Goal: Communication & Community: Ask a question

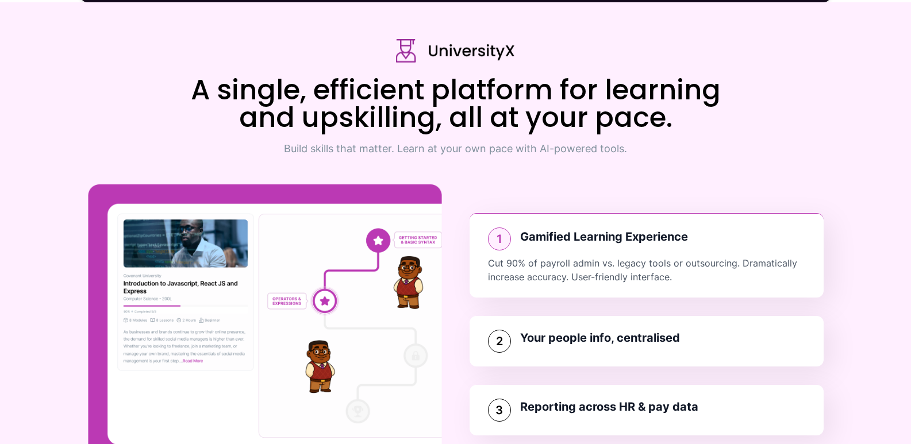
scroll to position [1512, 0]
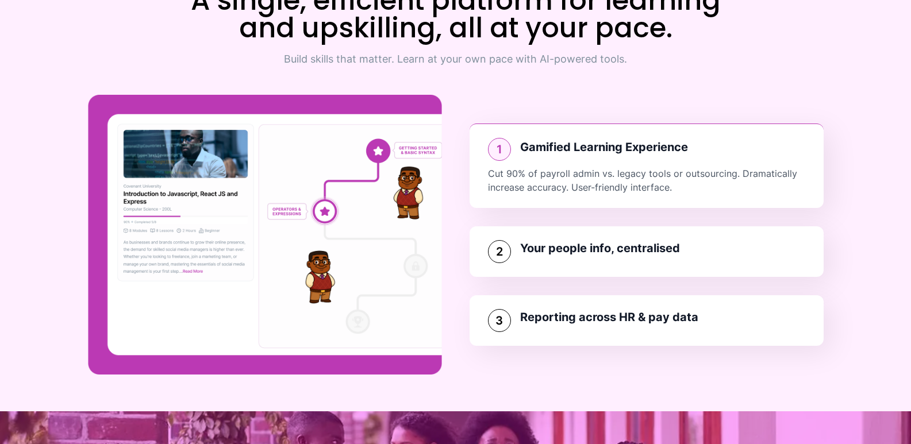
click at [567, 263] on div "2 Your people info, centralised" at bounding box center [647, 252] width 354 height 51
click at [664, 242] on h3 "Your people info, centralised" at bounding box center [600, 248] width 160 height 16
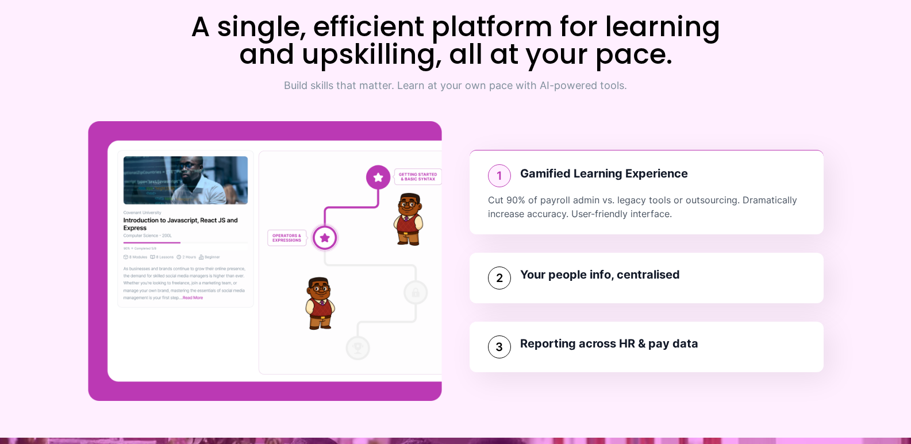
scroll to position [1482, 0]
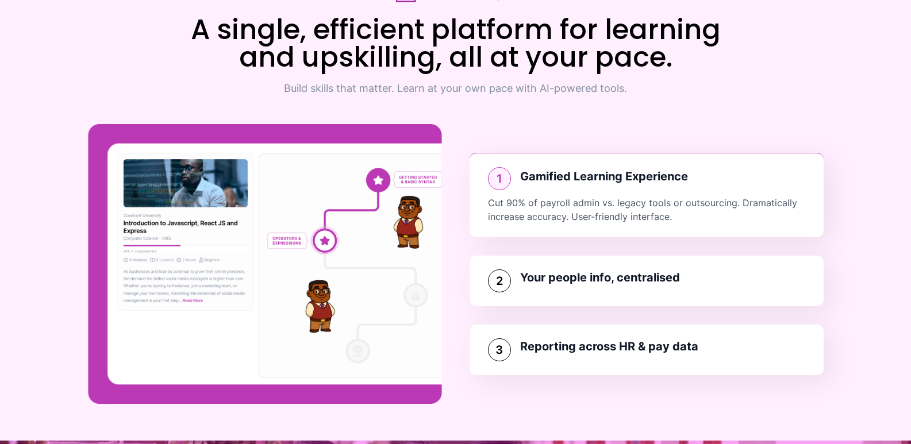
click at [701, 246] on section "A single, efficient platform for learning and upskilling, all at your pace. Bui…" at bounding box center [455, 191] width 911 height 499
click at [701, 293] on div "2 Your people info, centralised" at bounding box center [647, 281] width 354 height 51
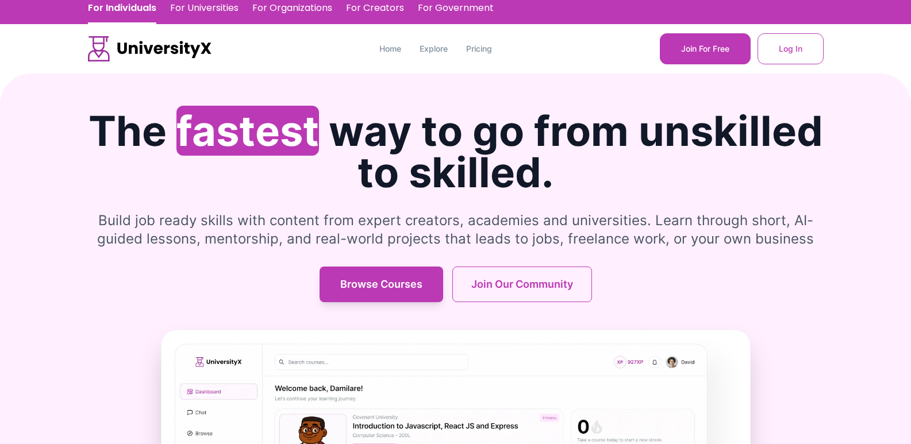
scroll to position [0, 0]
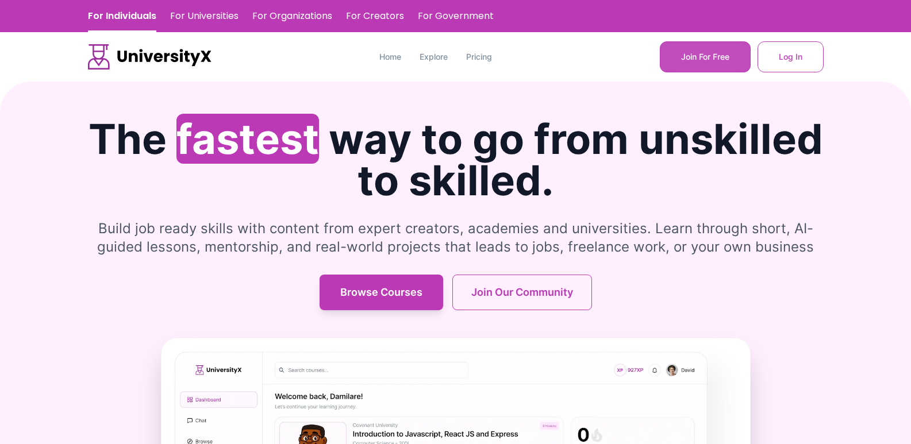
click at [701, 60] on button "Join For Free" at bounding box center [705, 56] width 91 height 31
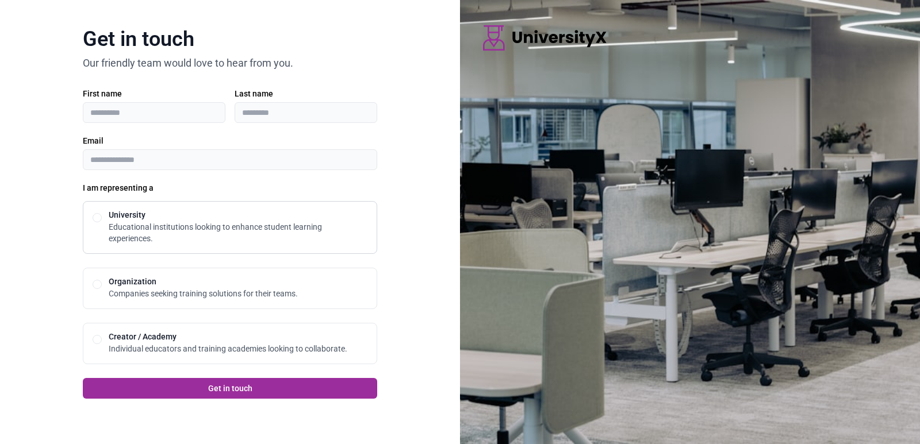
click at [98, 221] on button "University" at bounding box center [97, 217] width 9 height 9
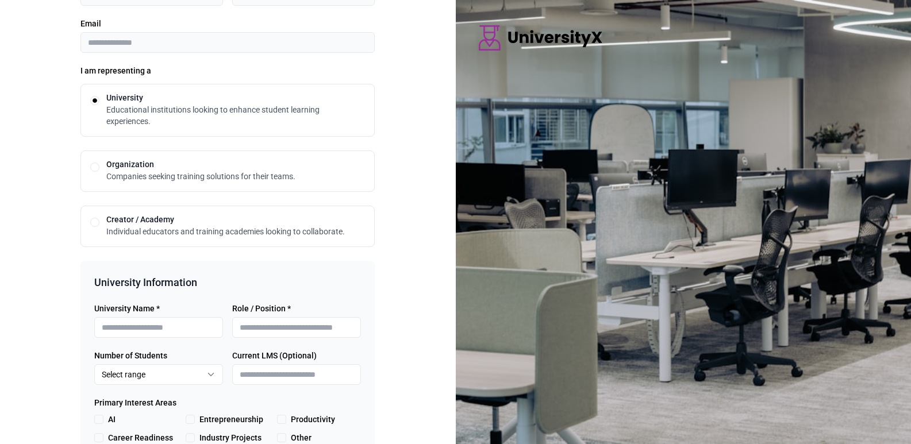
scroll to position [136, 0]
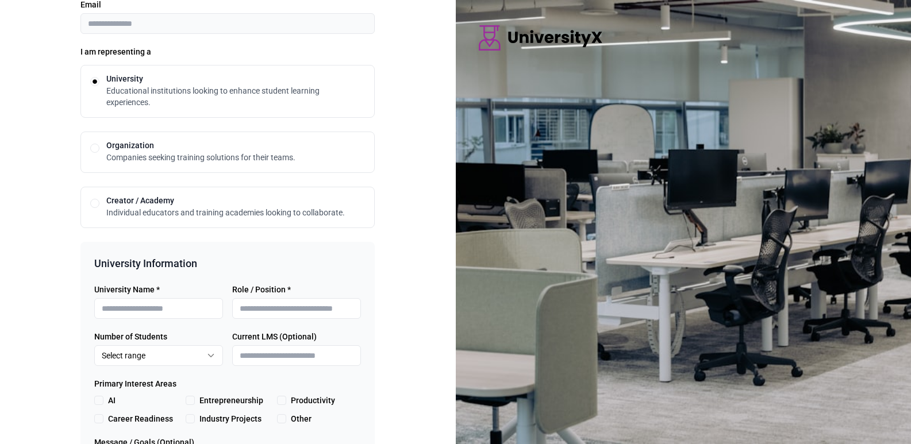
click at [397, 251] on div "**********" at bounding box center [228, 230] width 456 height 732
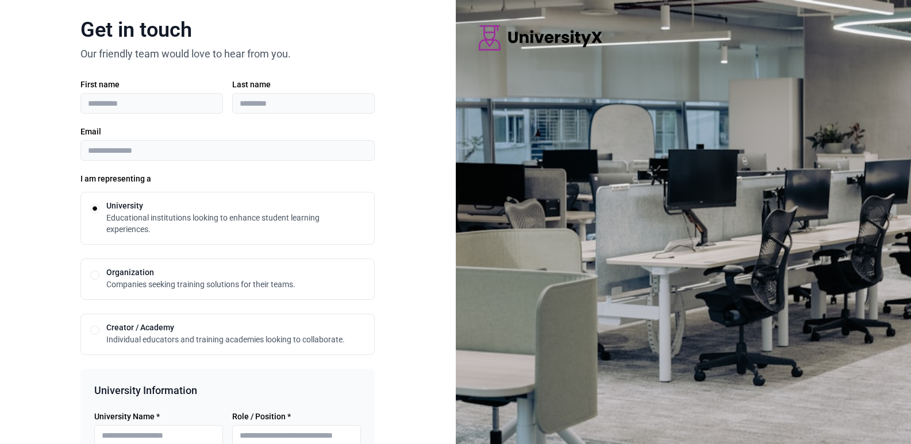
scroll to position [0, 0]
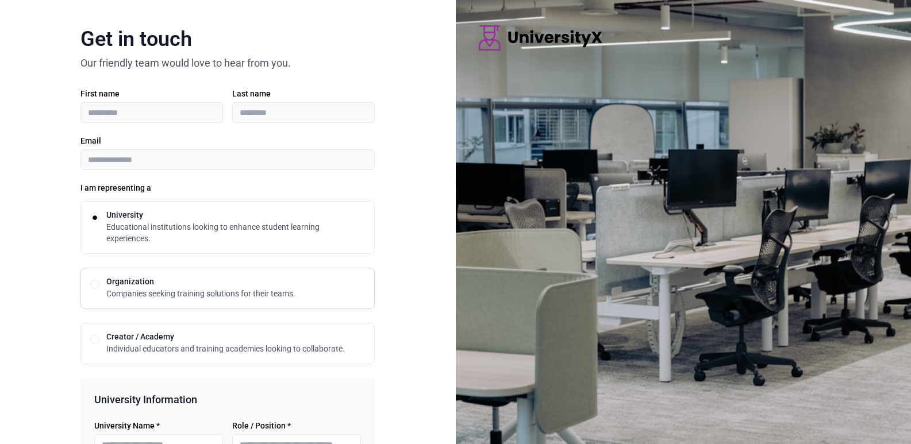
click at [105, 278] on div "Organization Companies seeking training solutions for their teams." at bounding box center [227, 288] width 294 height 41
click at [96, 284] on button "Organization" at bounding box center [94, 284] width 9 height 9
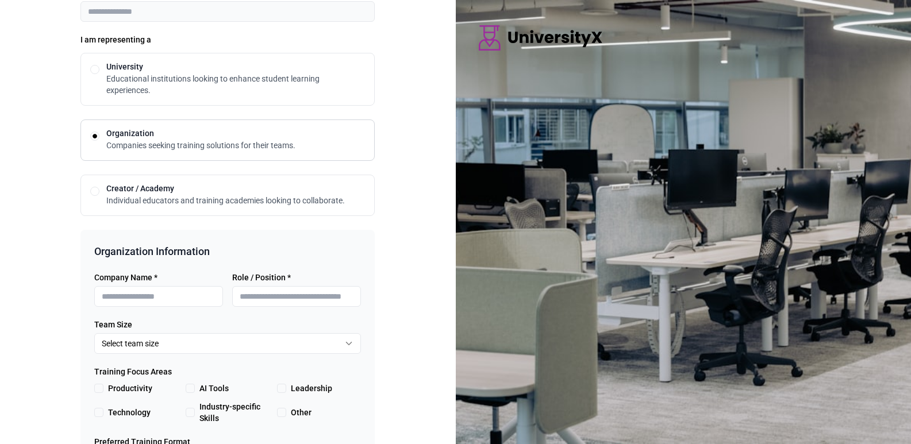
scroll to position [160, 0]
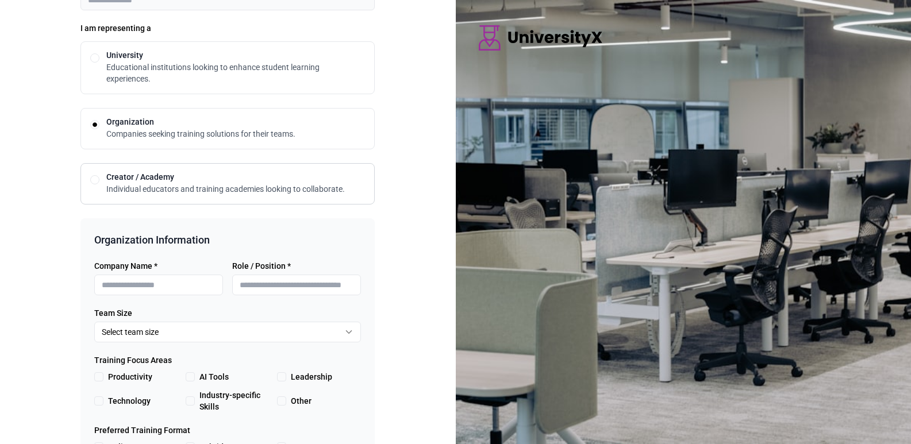
click at [95, 180] on button "Creator / Academy" at bounding box center [94, 179] width 9 height 9
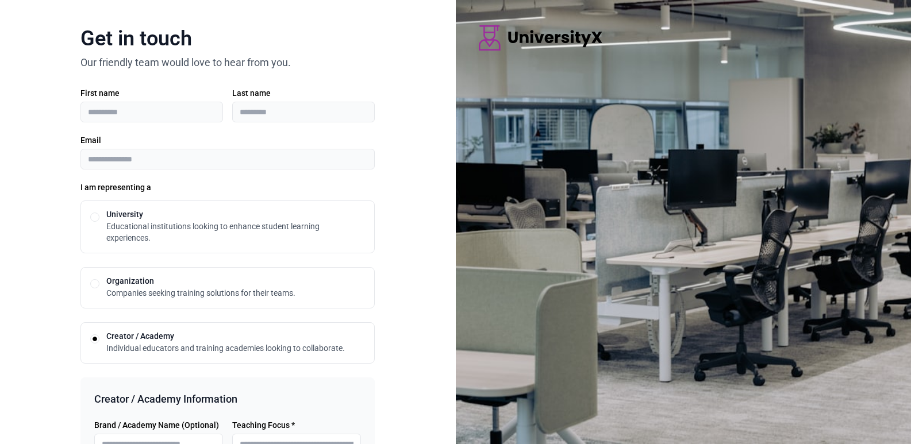
scroll to position [0, 0]
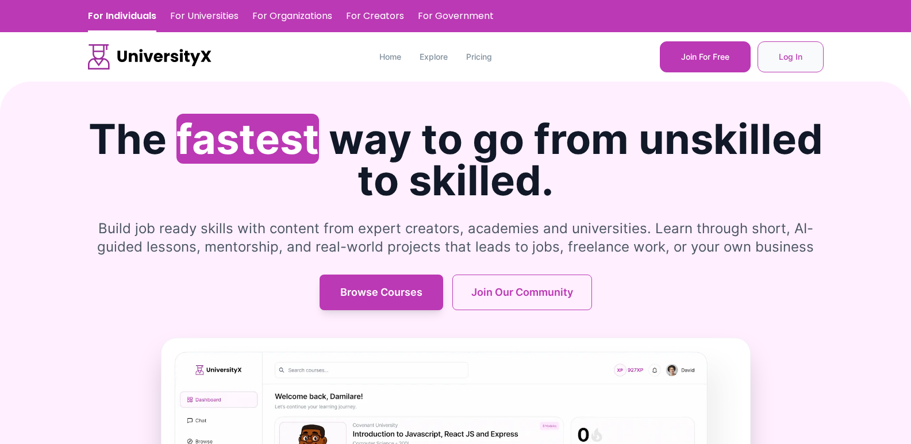
click at [701, 61] on button "Log In" at bounding box center [791, 56] width 66 height 31
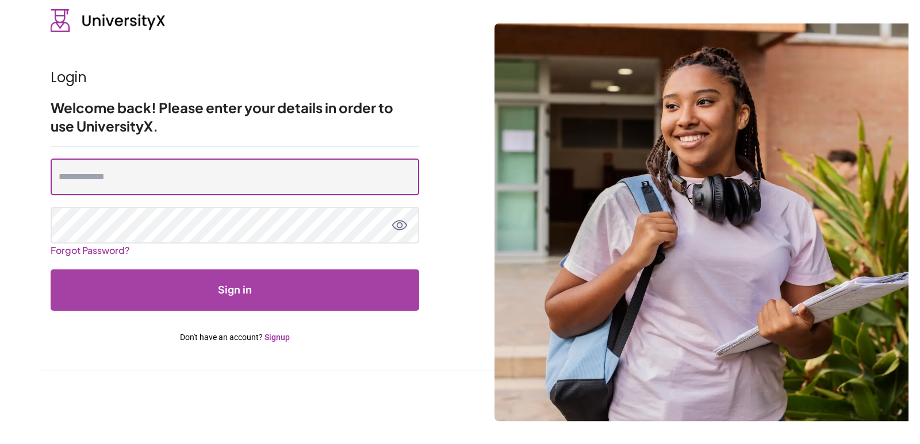
click at [261, 174] on input "email" at bounding box center [235, 177] width 369 height 37
type input "**********"
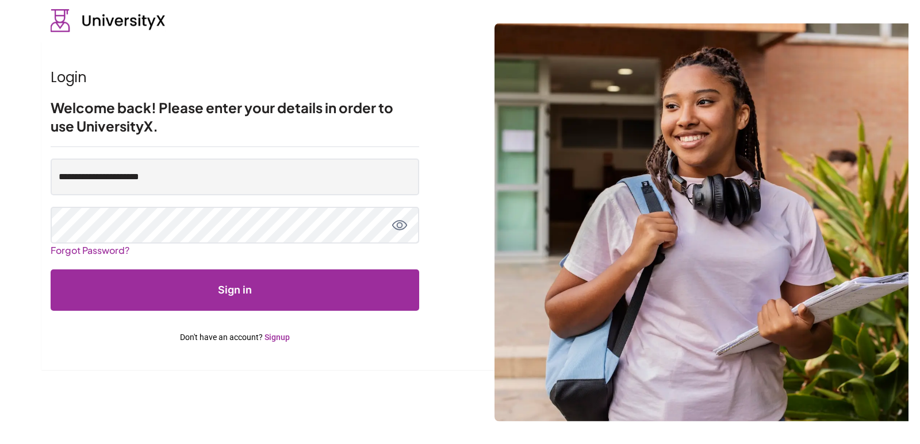
click at [252, 282] on button "Sign in" at bounding box center [235, 290] width 369 height 41
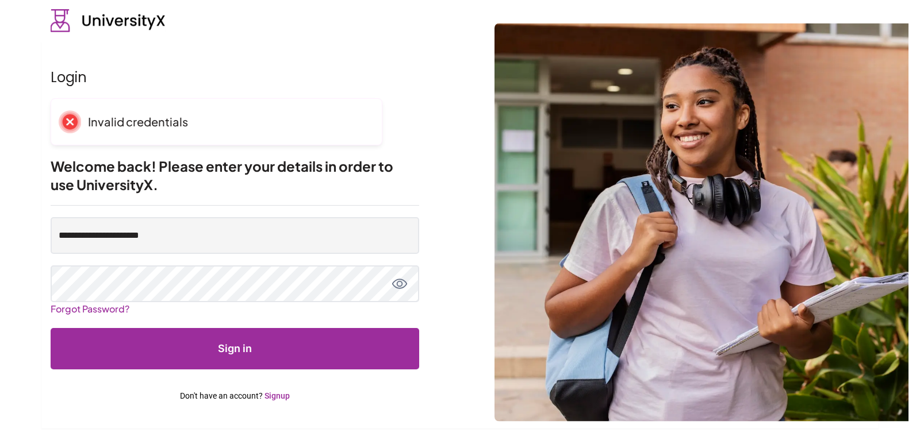
click at [278, 398] on link "Signup" at bounding box center [276, 396] width 25 height 9
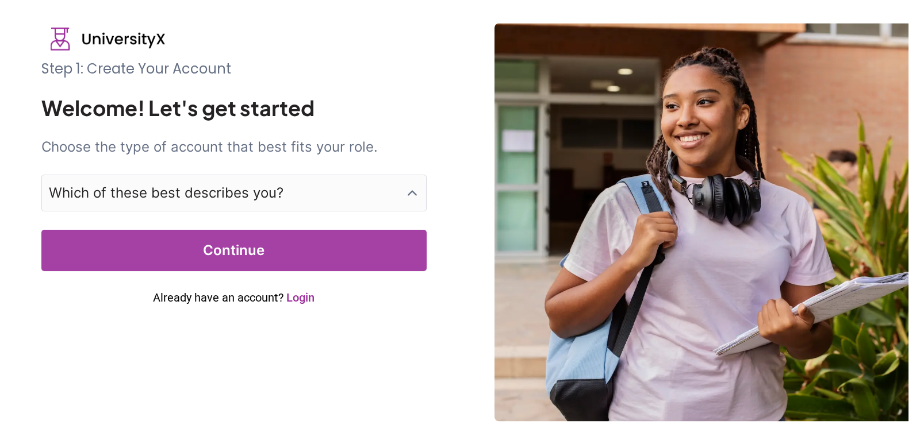
click at [366, 192] on button "Which of these best describes you?" at bounding box center [233, 193] width 385 height 37
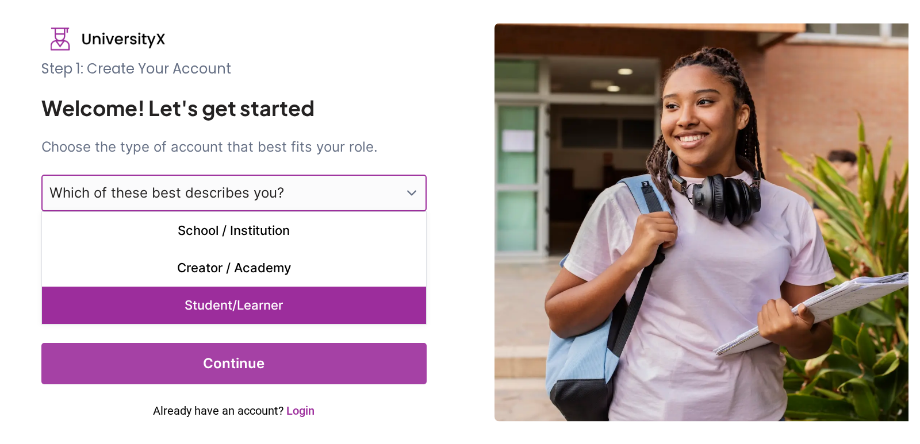
click at [363, 292] on p "Student/Learner" at bounding box center [234, 305] width 384 height 37
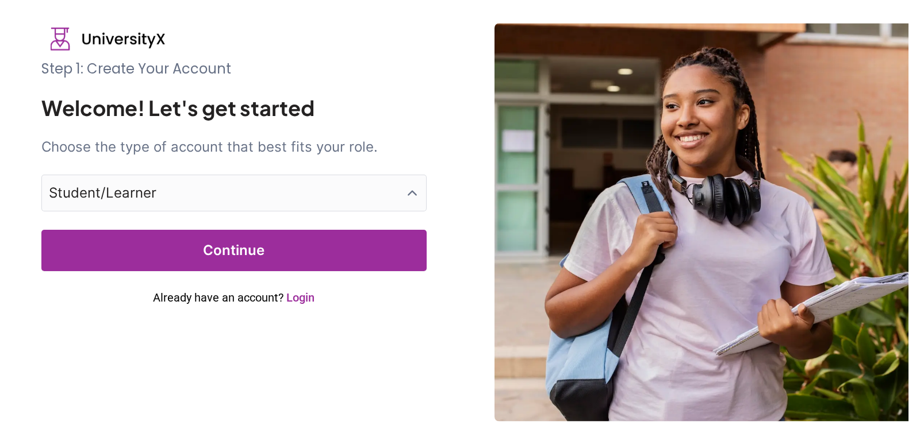
click at [348, 255] on button "Continue" at bounding box center [233, 250] width 385 height 41
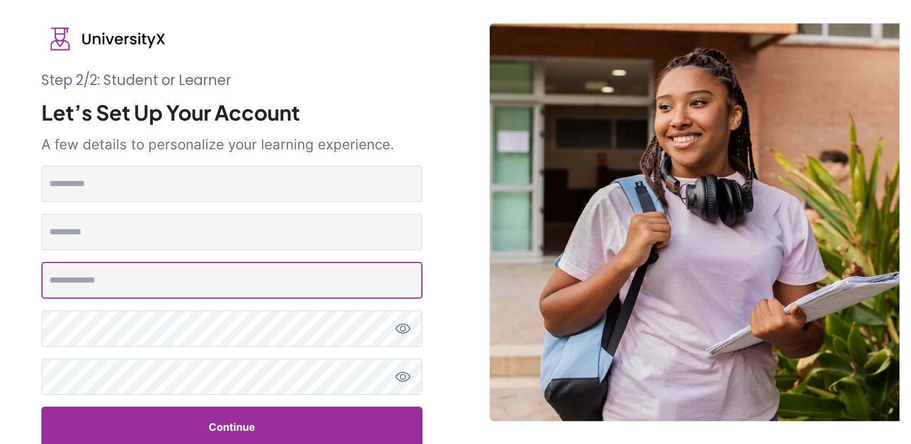
type input "**********"
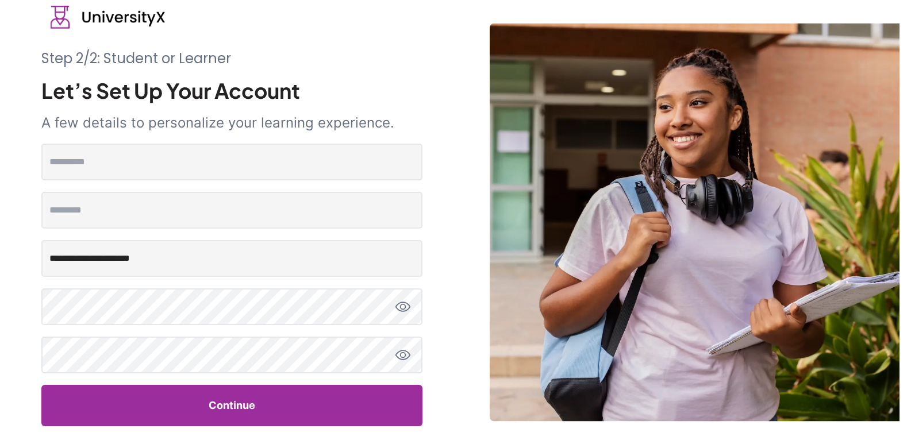
scroll to position [34, 0]
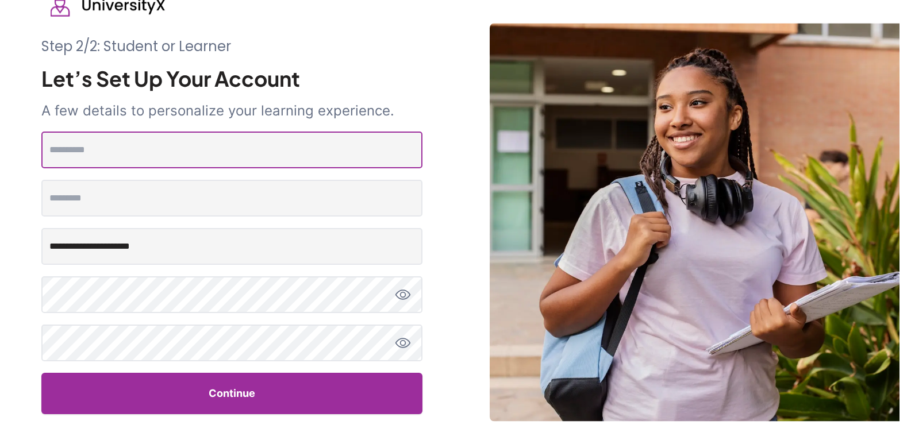
click at [335, 146] on input "text" at bounding box center [231, 150] width 381 height 37
type input "*****"
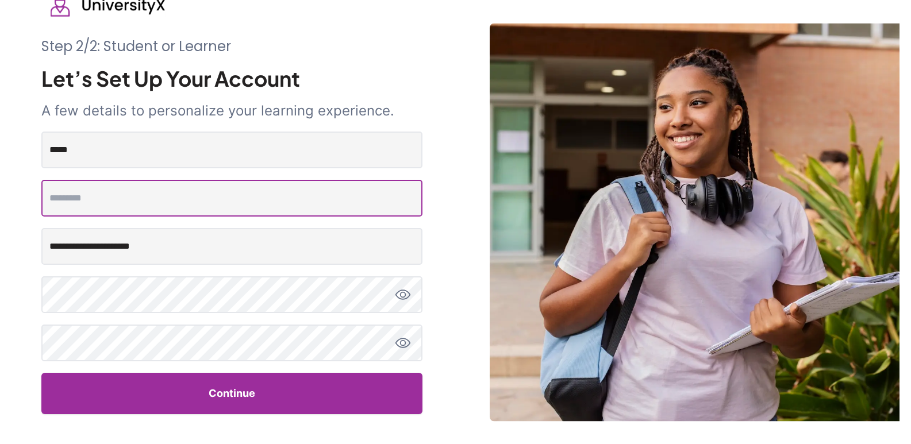
click at [329, 190] on Name "text" at bounding box center [231, 198] width 381 height 37
type Name "******"
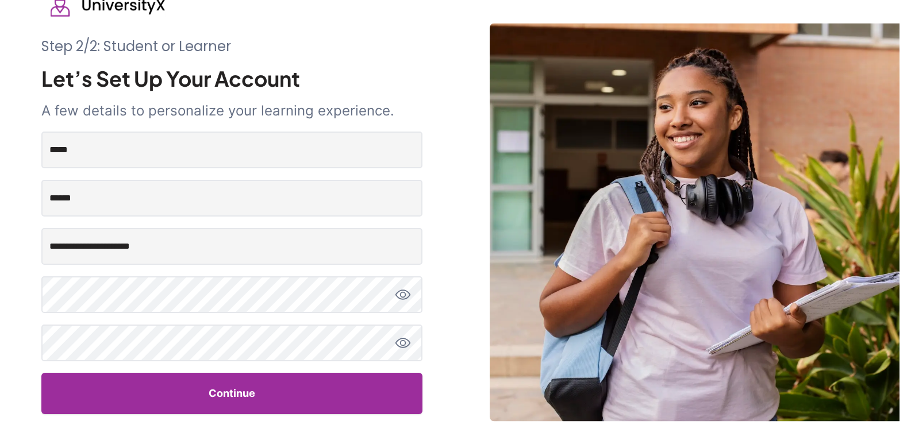
click at [407, 294] on icon "toggle password view" at bounding box center [403, 295] width 16 height 16
click at [407, 349] on icon "toggle password view" at bounding box center [403, 343] width 16 height 16
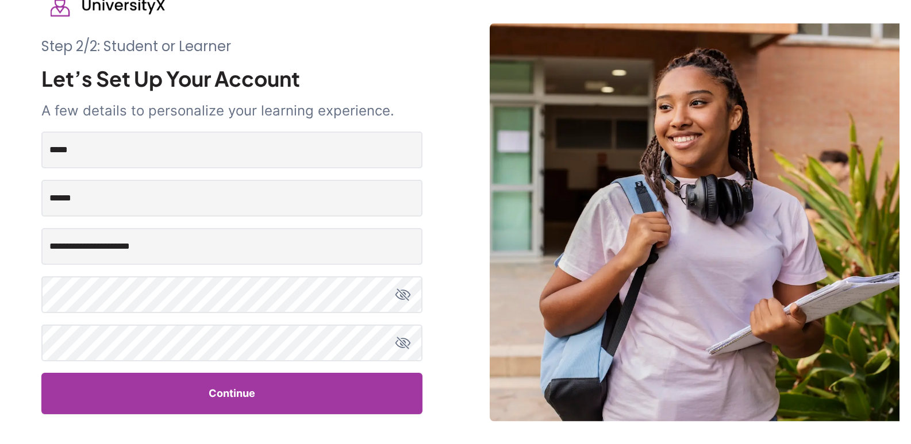
click at [348, 389] on button "Continue" at bounding box center [231, 393] width 381 height 41
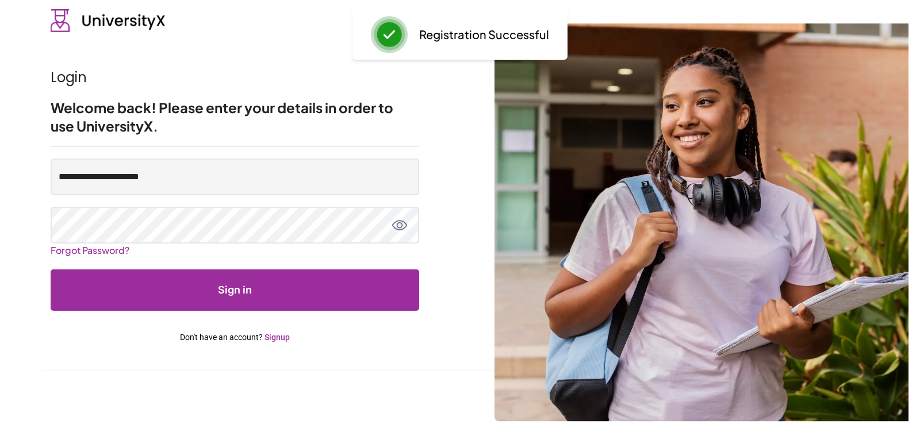
click at [347, 292] on button "Sign in" at bounding box center [235, 290] width 369 height 41
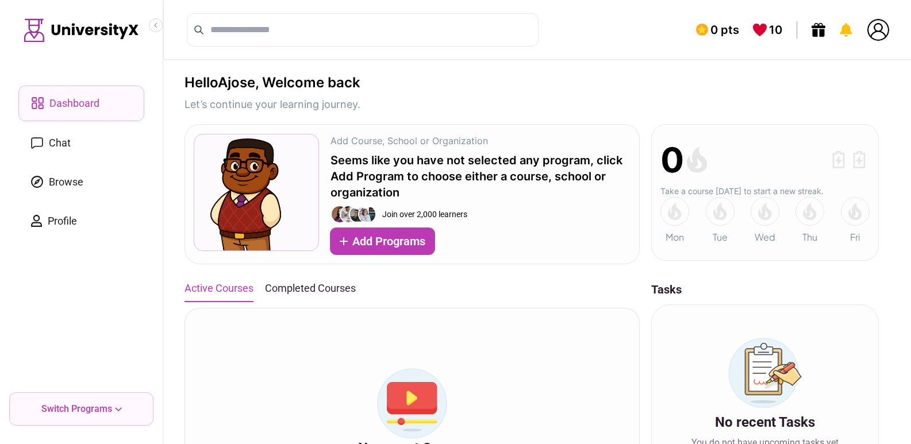
click at [650, 94] on div "Hello Ajose , Welcome back Let’s continue your learning journey. Add Course, Sc…" at bounding box center [532, 389] width 695 height 631
click at [155, 24] on icon "Collapse sidebar" at bounding box center [155, 25] width 7 height 7
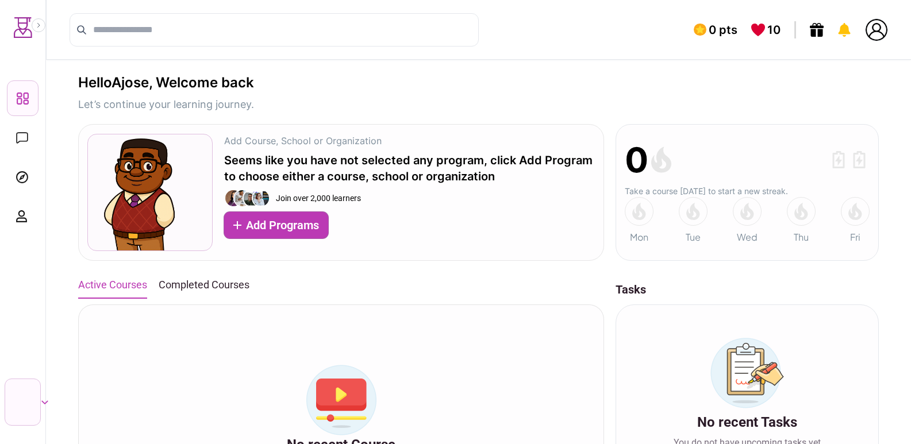
click at [398, 96] on div "Hello Ajose , Welcome back Let’s continue your learning journey. Add Course, Sc…" at bounding box center [478, 389] width 801 height 631
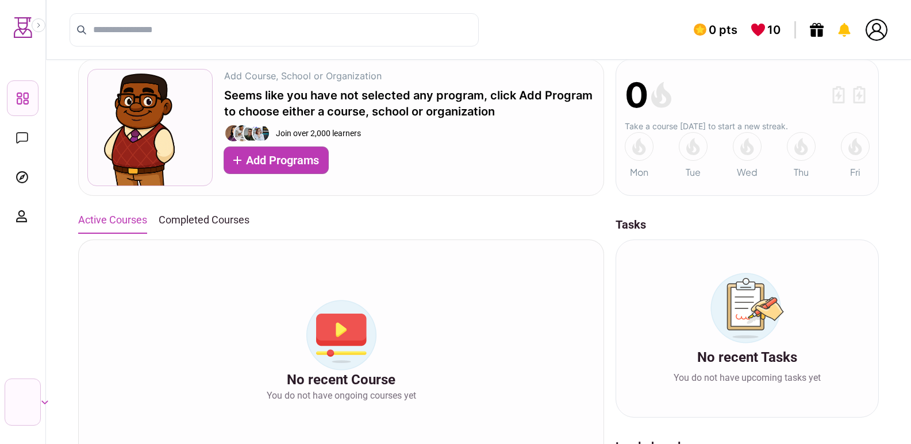
scroll to position [58, 0]
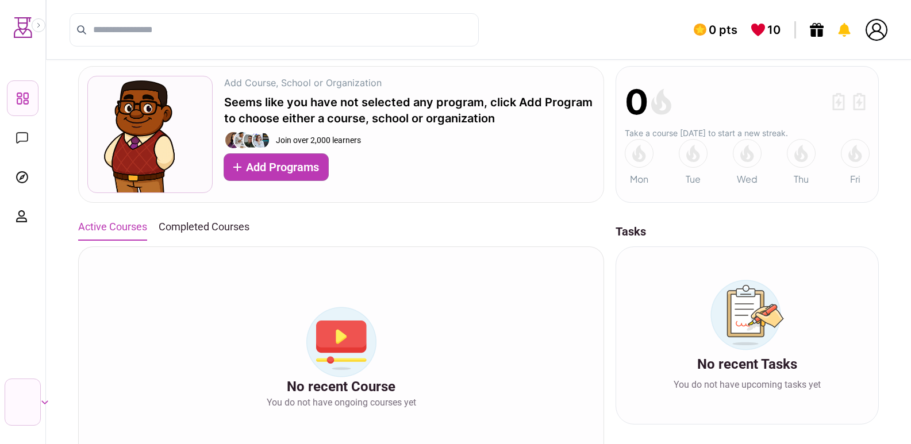
click at [227, 222] on button "Completed Courses" at bounding box center [204, 226] width 91 height 25
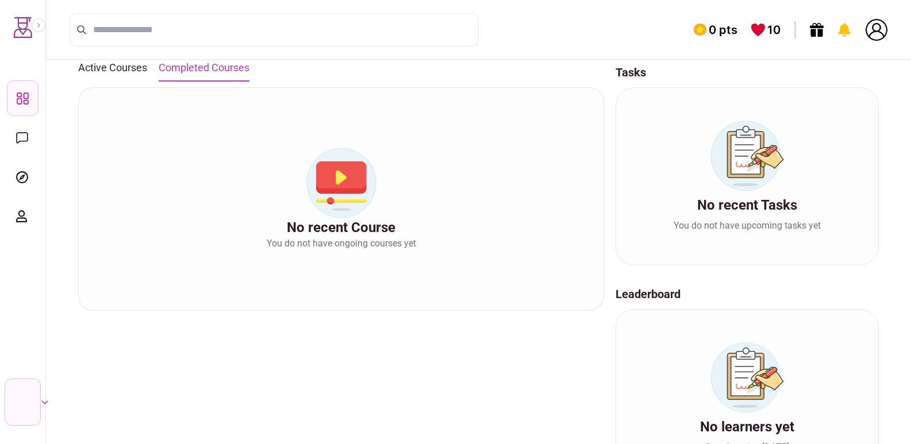
scroll to position [274, 0]
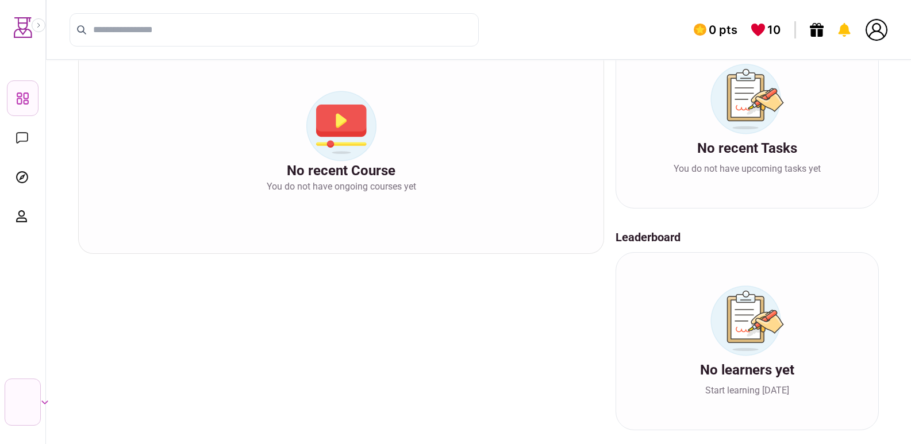
click at [22, 139] on icon at bounding box center [22, 137] width 12 height 11
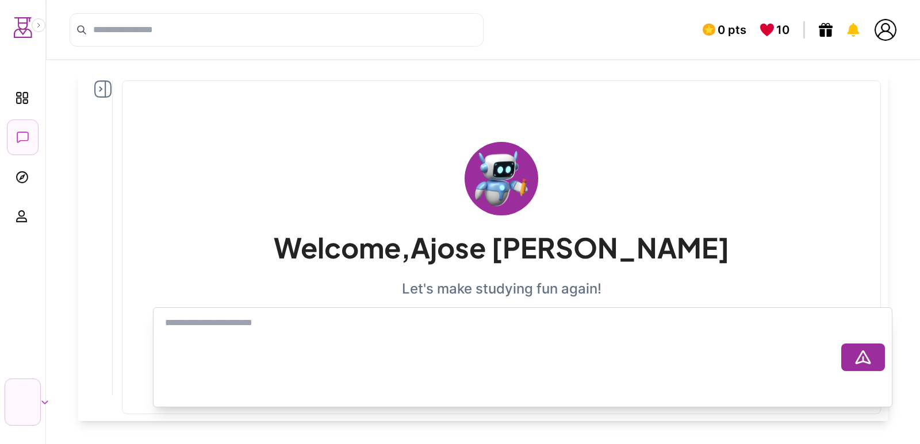
click at [641, 331] on textarea at bounding box center [500, 358] width 681 height 92
click at [532, 325] on textarea at bounding box center [500, 358] width 681 height 92
type textarea "**"
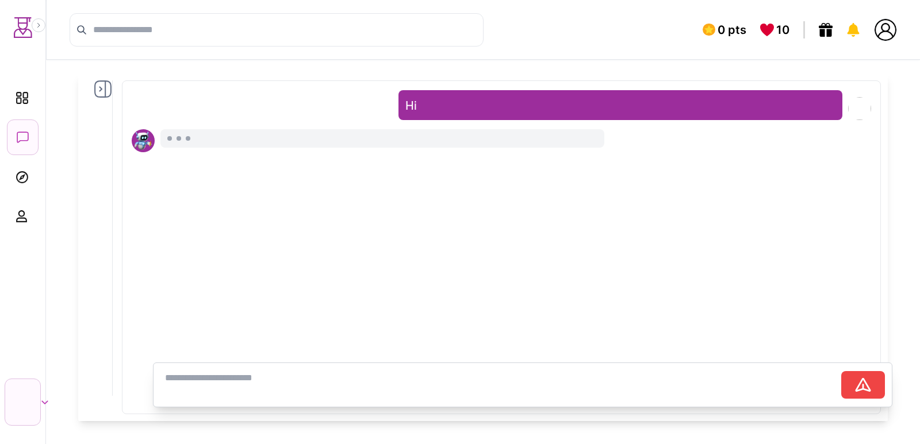
click at [100, 94] on icon at bounding box center [102, 88] width 17 height 17
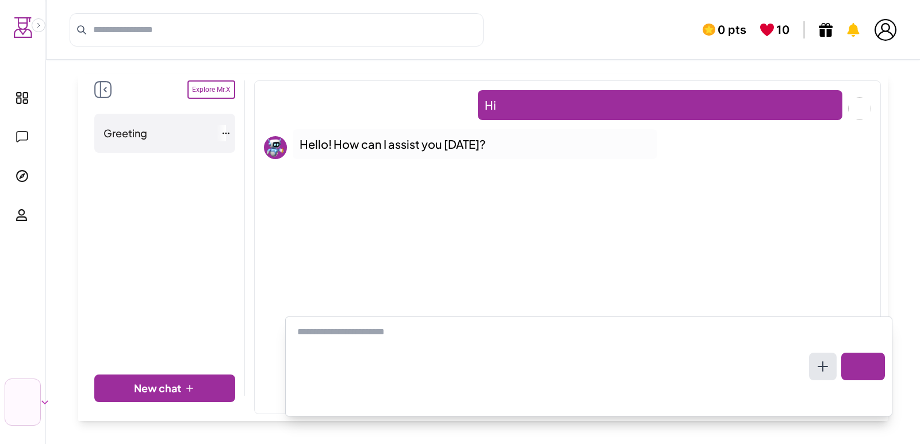
click at [106, 85] on icon at bounding box center [102, 89] width 17 height 17
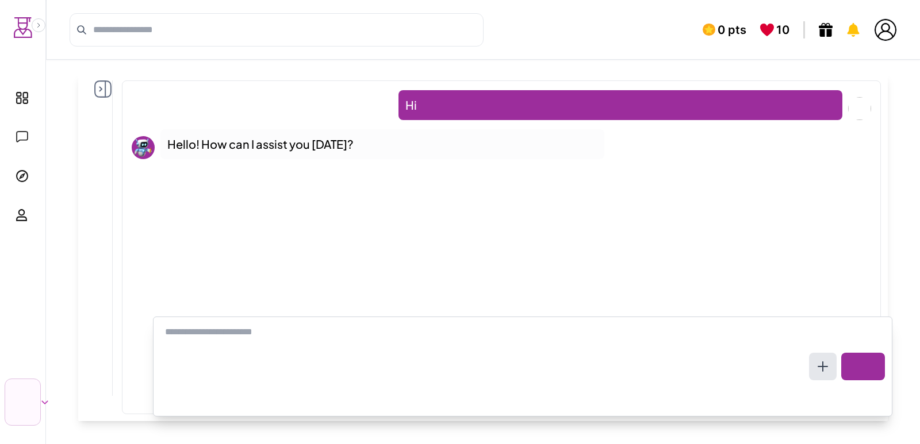
click at [104, 94] on icon at bounding box center [102, 88] width 17 height 17
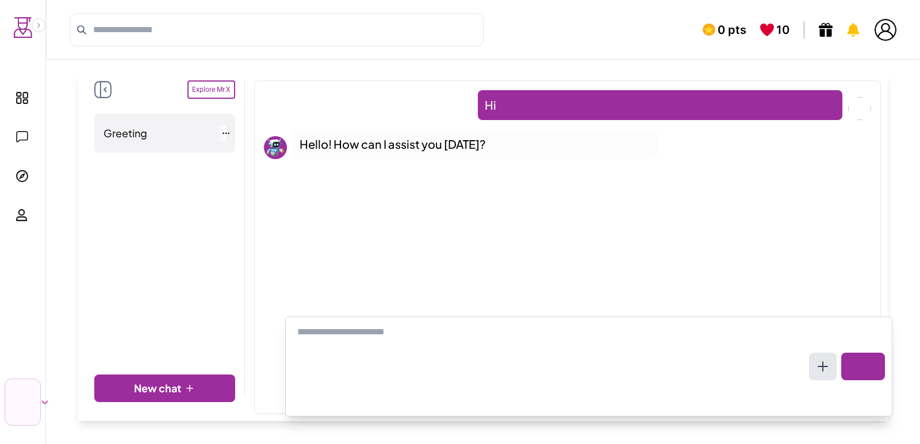
click at [226, 136] on icon at bounding box center [225, 133] width 9 height 9
click at [227, 129] on icon at bounding box center [225, 133] width 9 height 9
click at [39, 20] on button "Expand sidebar" at bounding box center [39, 25] width 14 height 14
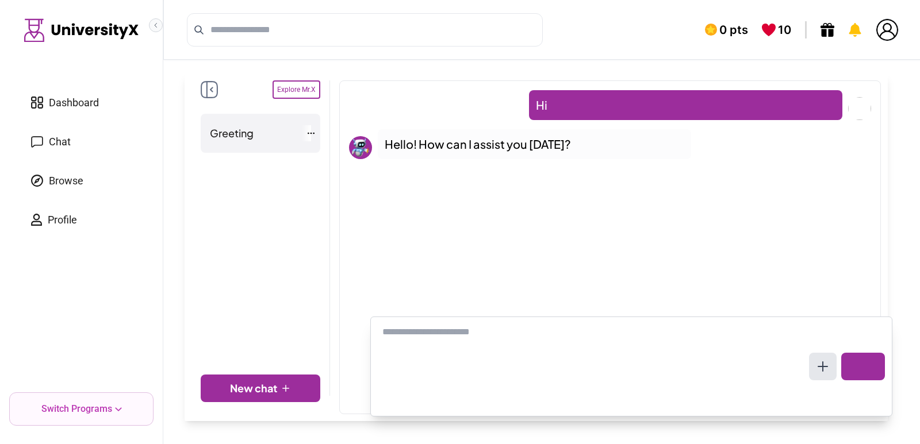
click at [157, 26] on icon "Collapse sidebar" at bounding box center [155, 25] width 7 height 7
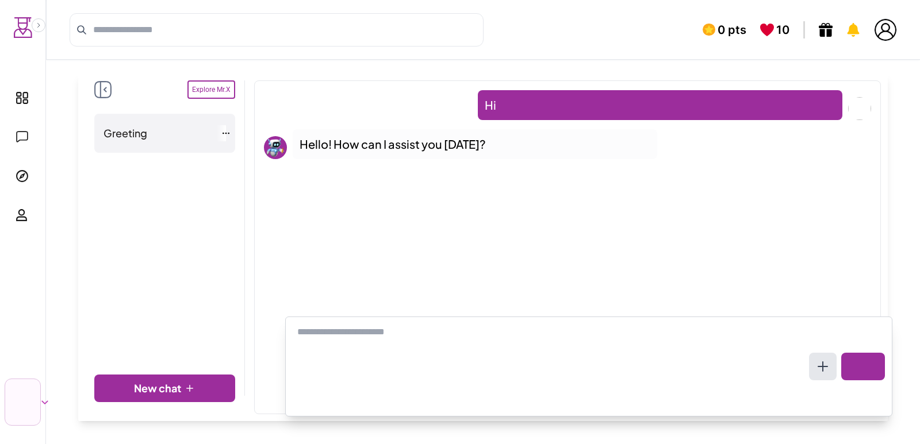
click at [171, 379] on button "New chat" at bounding box center [164, 389] width 141 height 28
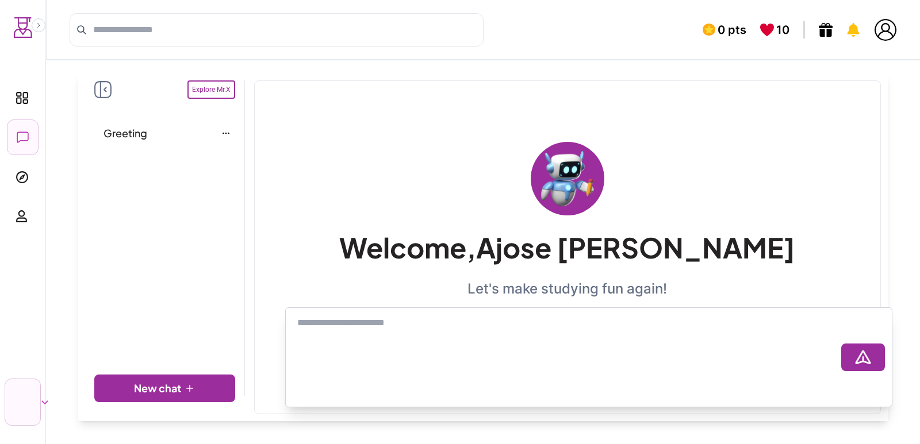
click at [96, 89] on icon at bounding box center [102, 89] width 17 height 17
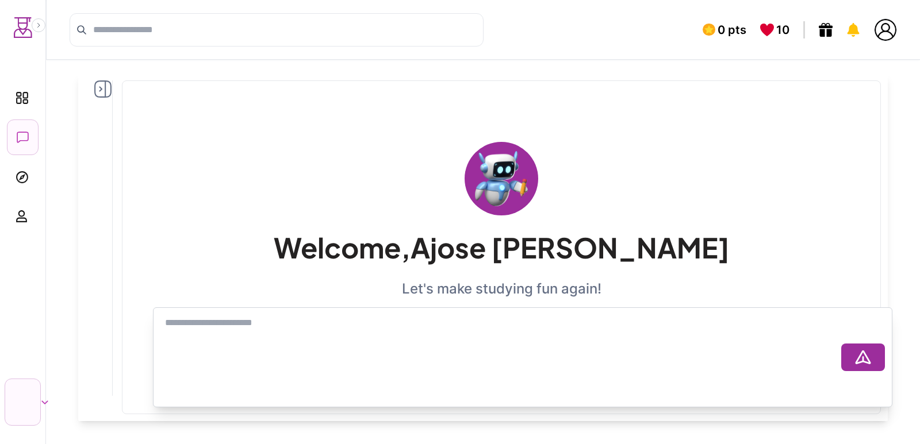
click at [32, 177] on link "Browse" at bounding box center [23, 177] width 32 height 34
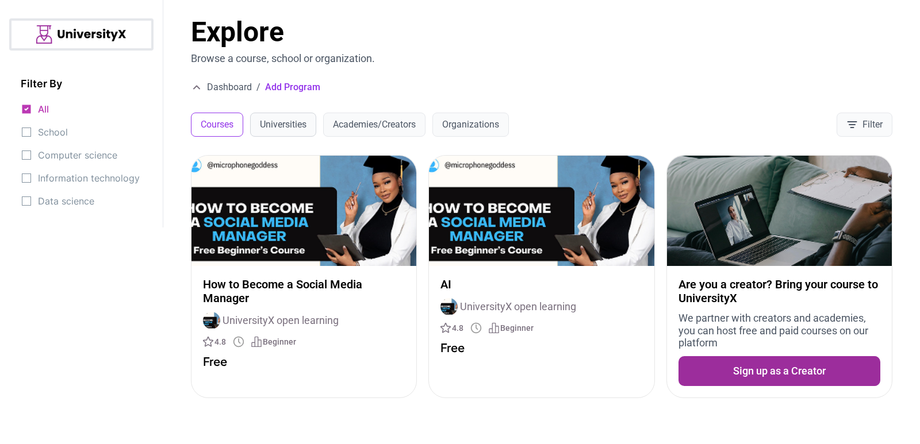
click at [294, 122] on button "Universities" at bounding box center [283, 125] width 66 height 24
click at [367, 122] on button "Academies/Creators" at bounding box center [374, 125] width 102 height 24
click at [493, 121] on button "Organizations" at bounding box center [470, 125] width 76 height 24
click at [210, 127] on button "Courses" at bounding box center [217, 125] width 52 height 24
click at [287, 224] on img at bounding box center [303, 211] width 225 height 110
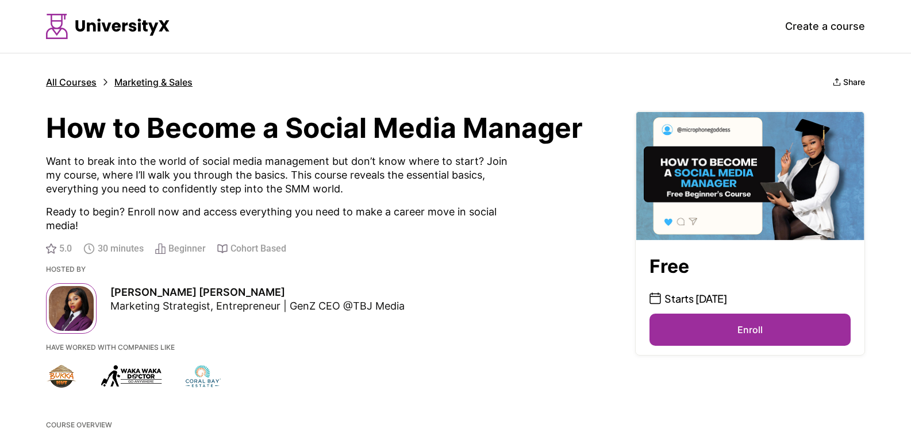
click at [587, 273] on p "Hosted by" at bounding box center [319, 269] width 546 height 9
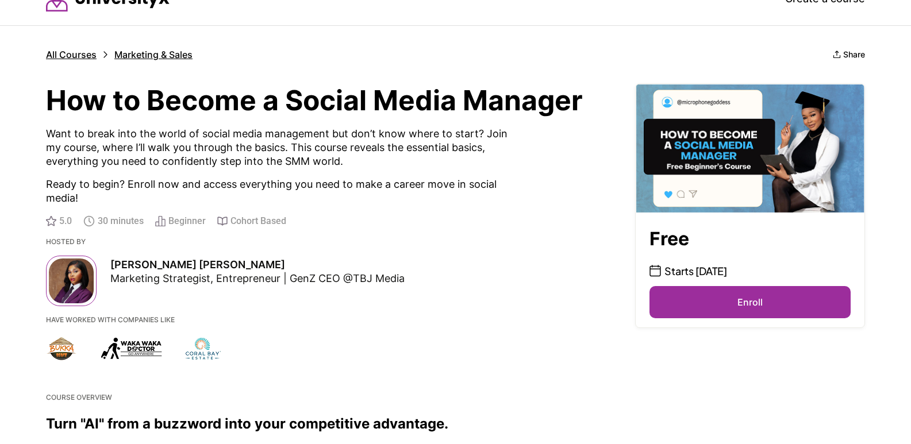
scroll to position [29, 0]
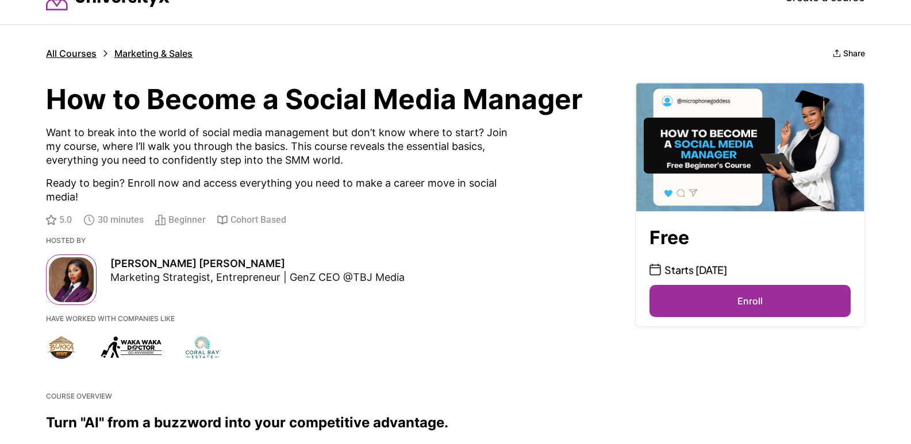
click at [701, 305] on button "Enroll" at bounding box center [750, 301] width 201 height 32
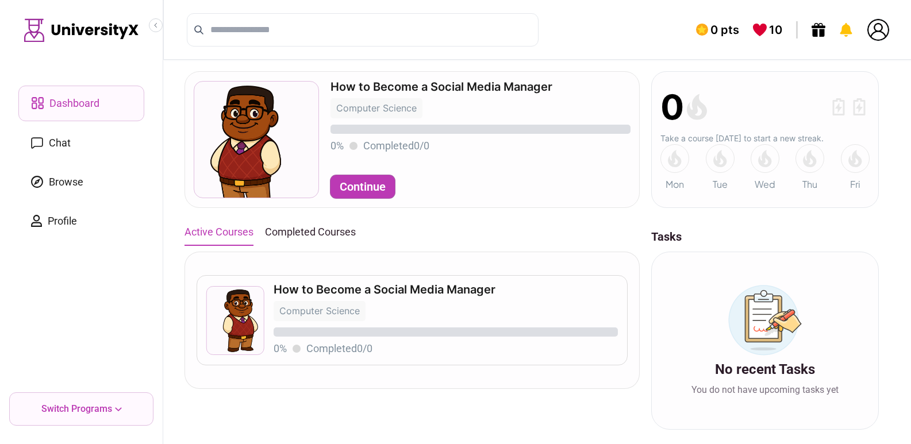
scroll to position [59, 0]
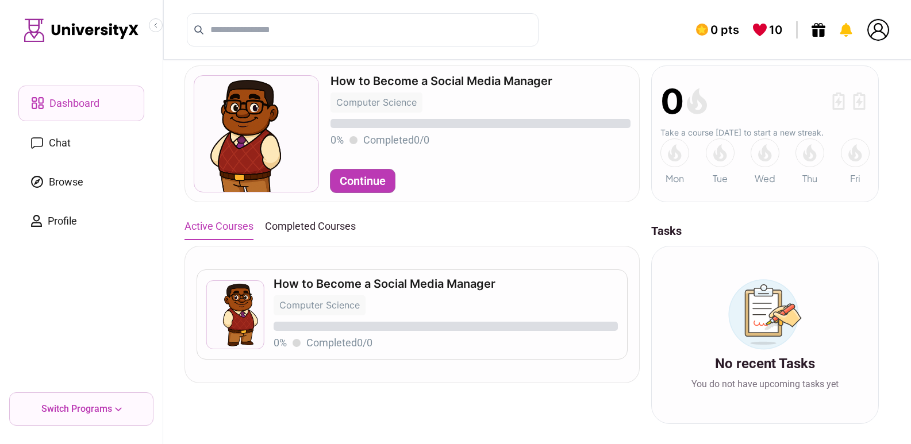
click at [496, 301] on div "Computer Science" at bounding box center [446, 306] width 344 height 20
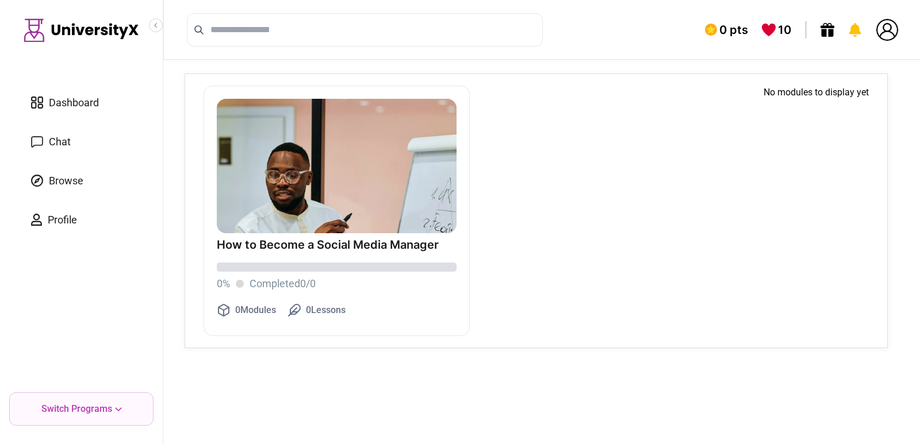
click at [427, 198] on img at bounding box center [337, 232] width 240 height 266
click at [80, 182] on span "Browse" at bounding box center [66, 181] width 34 height 16
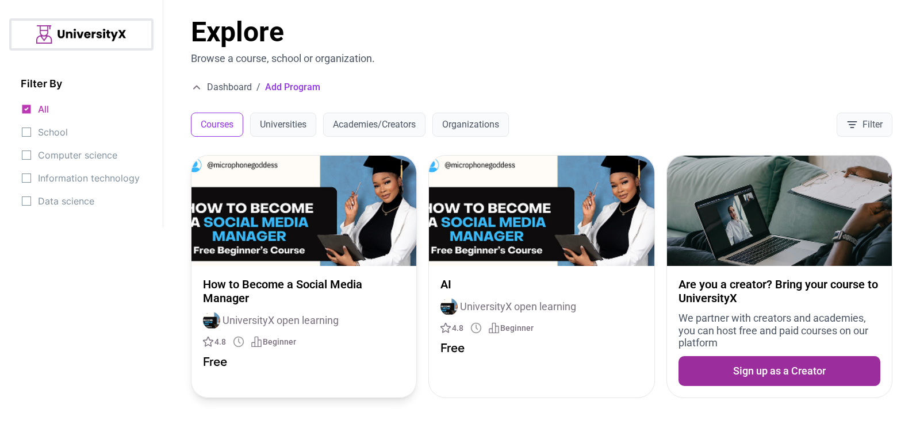
click at [374, 239] on img at bounding box center [303, 211] width 225 height 110
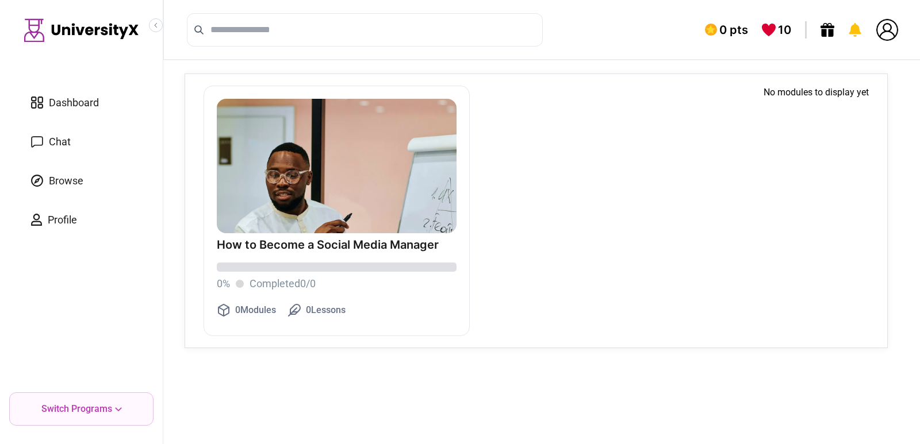
click at [73, 227] on span "Profile" at bounding box center [62, 220] width 29 height 16
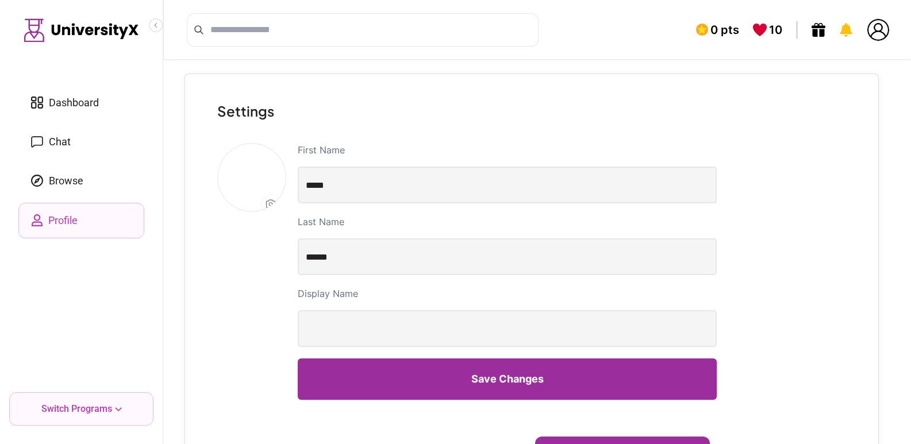
click at [117, 407] on div "Switch Programs" at bounding box center [81, 409] width 144 height 33
click at [118, 408] on icon at bounding box center [118, 410] width 7 height 4
click at [116, 412] on div "Switch Programs" at bounding box center [81, 409] width 144 height 33
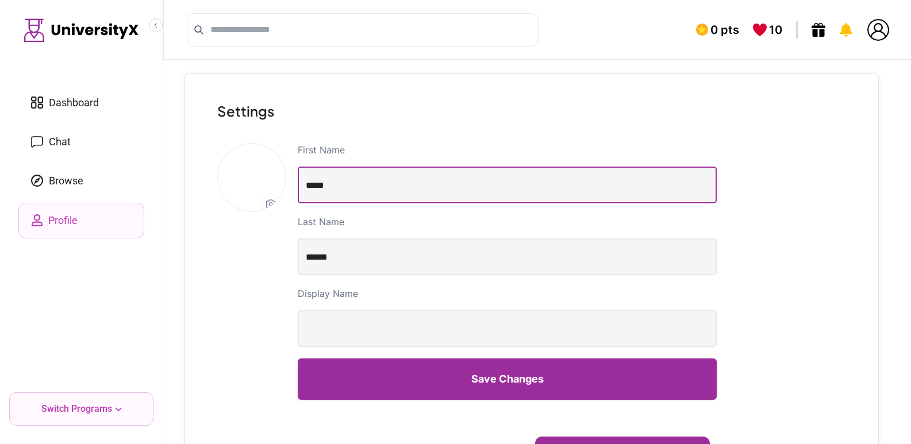
click at [353, 185] on input "*****" at bounding box center [507, 185] width 419 height 37
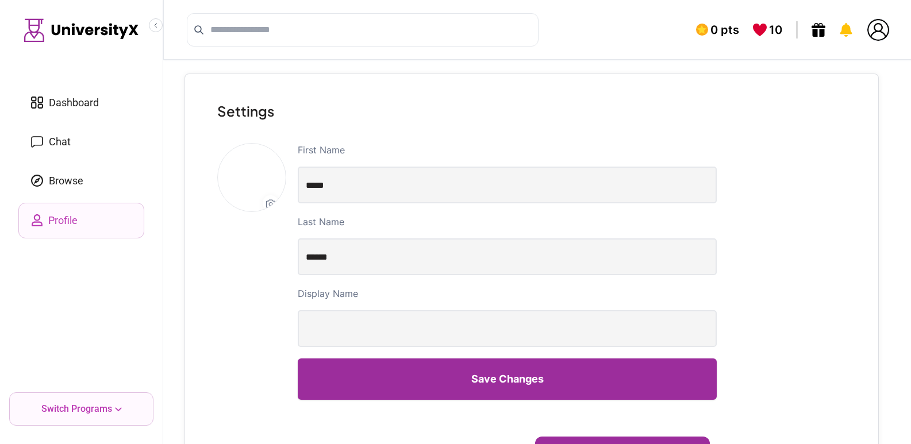
click at [74, 138] on link "Chat" at bounding box center [81, 142] width 126 height 34
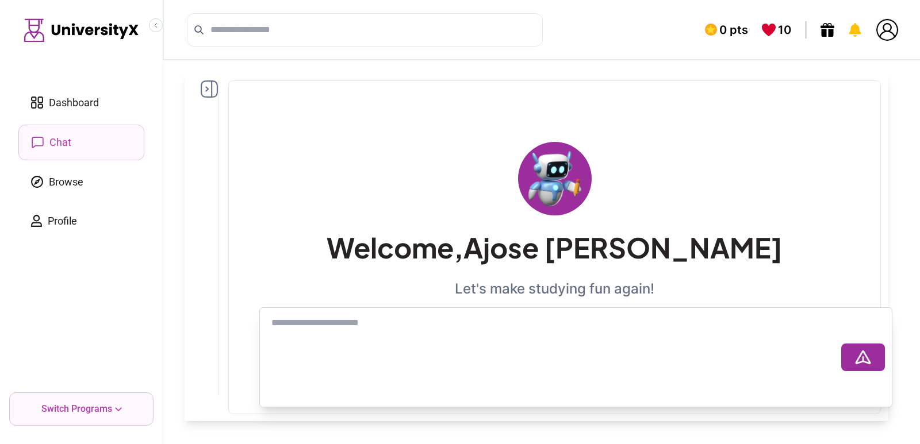
drag, startPoint x: 274, startPoint y: 321, endPoint x: 388, endPoint y: 320, distance: 114.4
click at [388, 320] on textarea at bounding box center [554, 358] width 574 height 92
click at [381, 324] on textarea at bounding box center [554, 358] width 574 height 92
drag, startPoint x: 381, startPoint y: 324, endPoint x: 275, endPoint y: 324, distance: 105.8
click at [275, 324] on textarea at bounding box center [554, 358] width 574 height 92
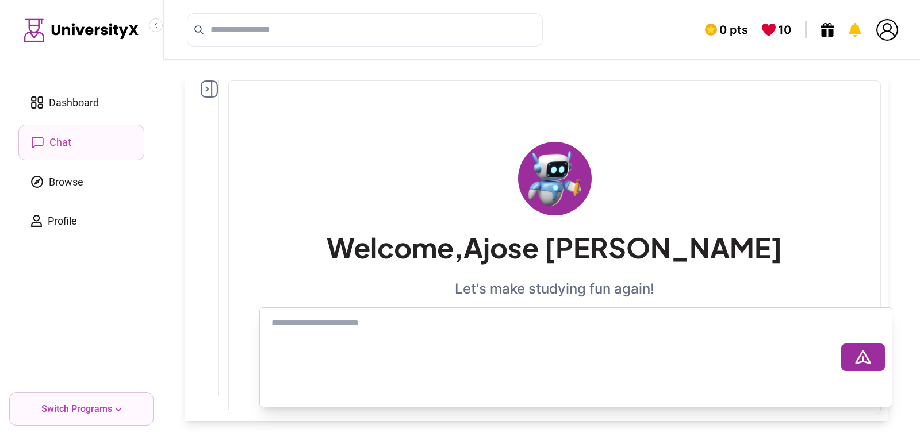
drag, startPoint x: 273, startPoint y: 323, endPoint x: 519, endPoint y: 339, distance: 247.2
click at [519, 339] on textarea at bounding box center [554, 358] width 574 height 92
click at [216, 90] on icon at bounding box center [209, 88] width 17 height 17
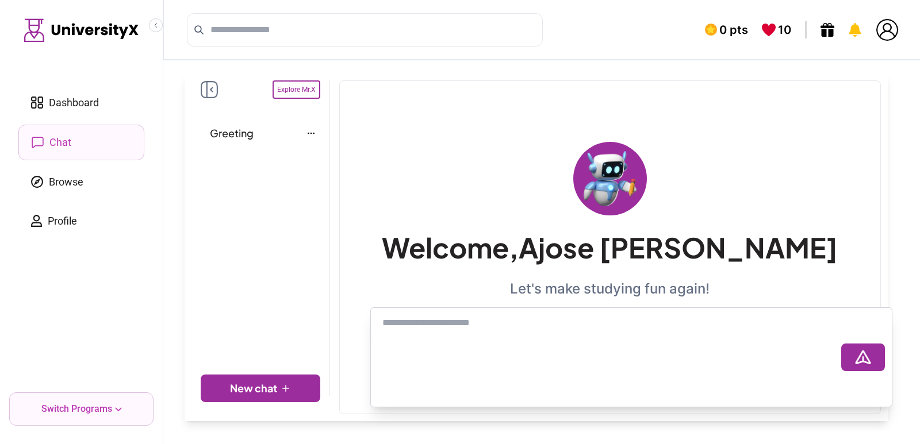
click at [213, 90] on icon at bounding box center [209, 89] width 17 height 17
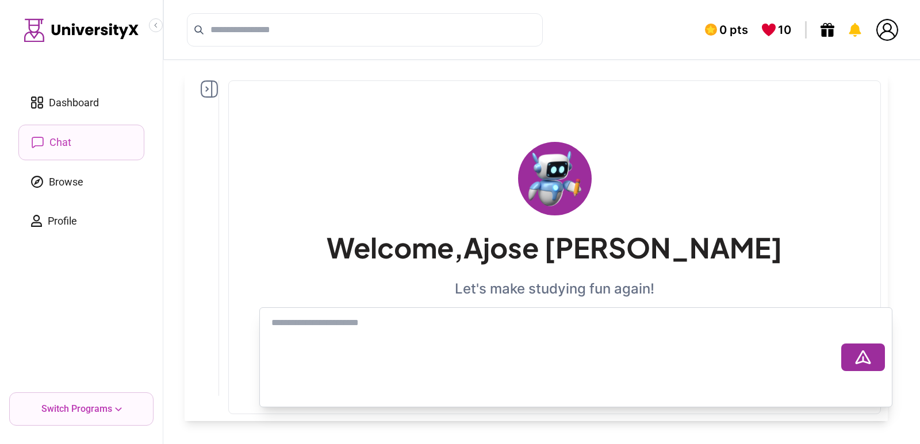
click at [213, 90] on icon at bounding box center [209, 88] width 17 height 17
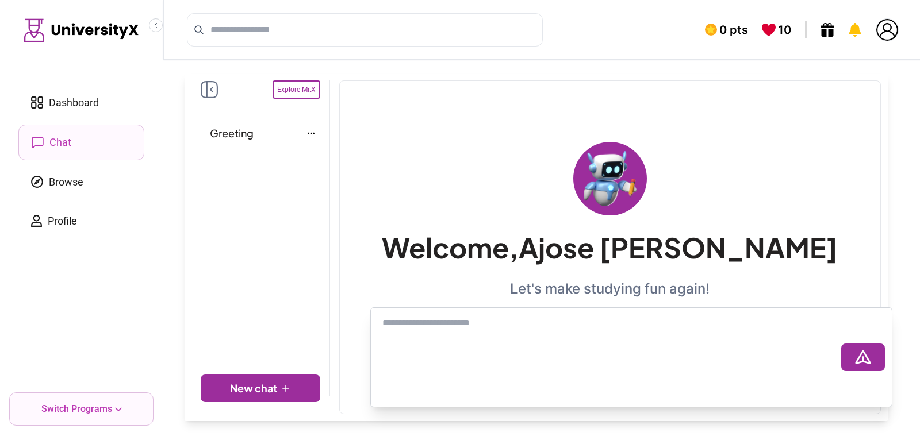
click at [213, 90] on icon at bounding box center [209, 89] width 17 height 17
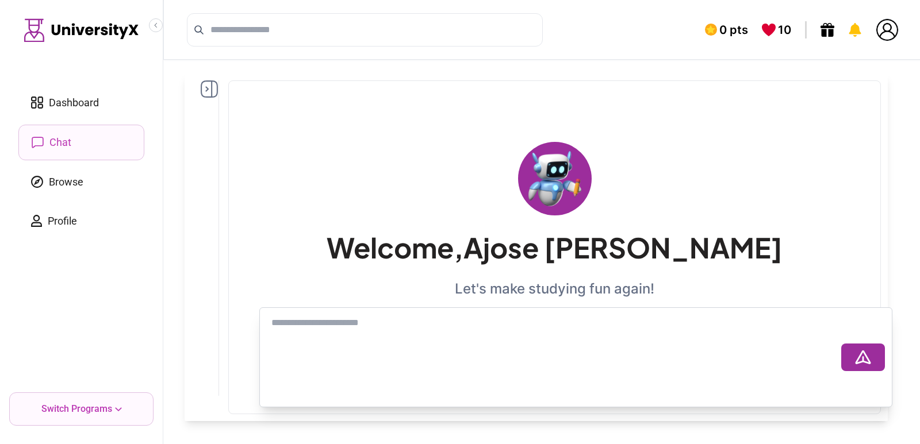
click at [202, 87] on icon at bounding box center [209, 88] width 17 height 17
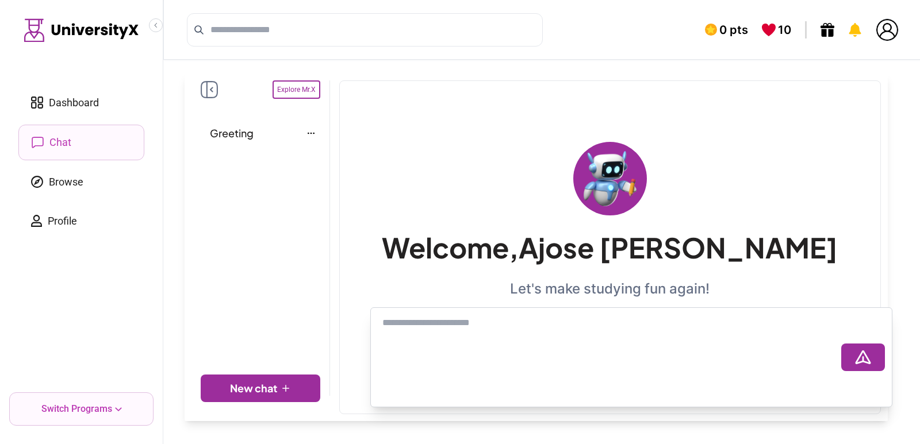
click at [302, 85] on span "Explore Mr.X" at bounding box center [297, 89] width 48 height 18
click at [301, 85] on span "Explore Mr.X" at bounding box center [297, 89] width 48 height 18
click at [209, 86] on icon at bounding box center [209, 89] width 17 height 17
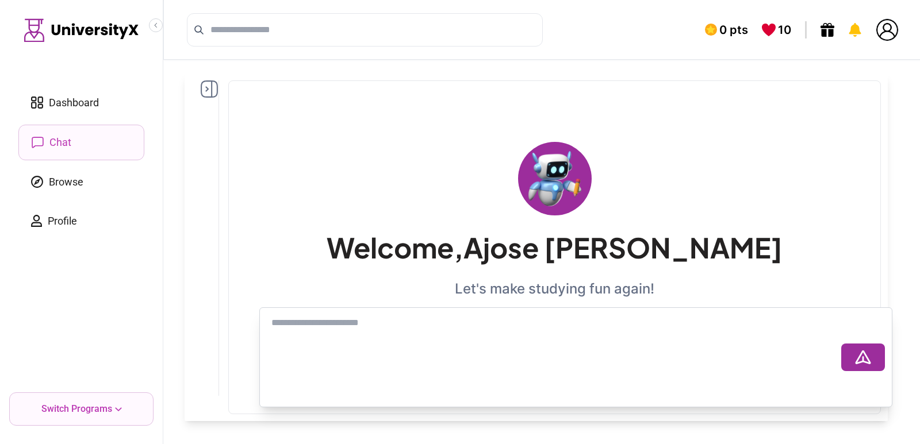
click at [209, 86] on icon at bounding box center [209, 88] width 17 height 17
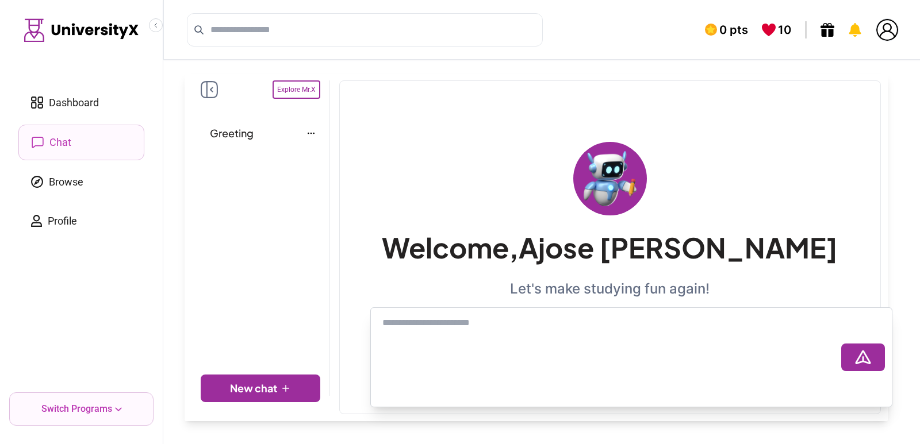
click at [291, 87] on span "Explore Mr.X" at bounding box center [297, 89] width 48 height 18
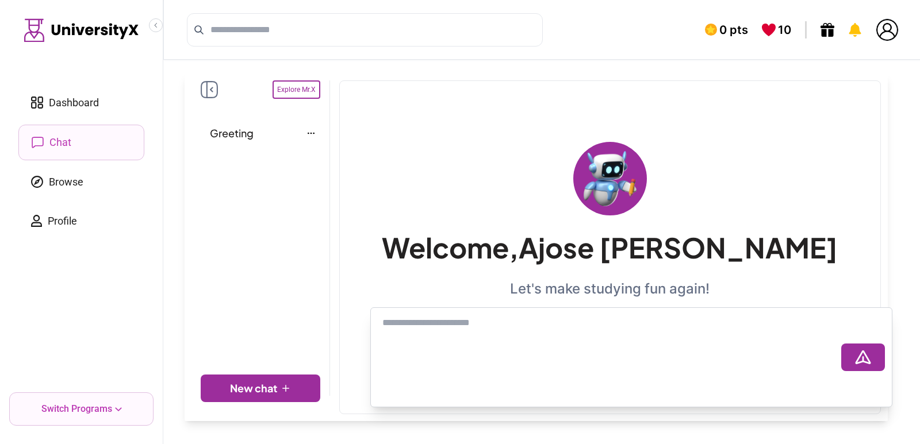
click at [316, 207] on div "Greeting" at bounding box center [261, 236] width 120 height 245
click at [309, 131] on icon at bounding box center [310, 133] width 9 height 9
click at [314, 133] on icon at bounding box center [311, 133] width 6 height 1
click at [317, 121] on div "Greeting Delete" at bounding box center [261, 133] width 120 height 39
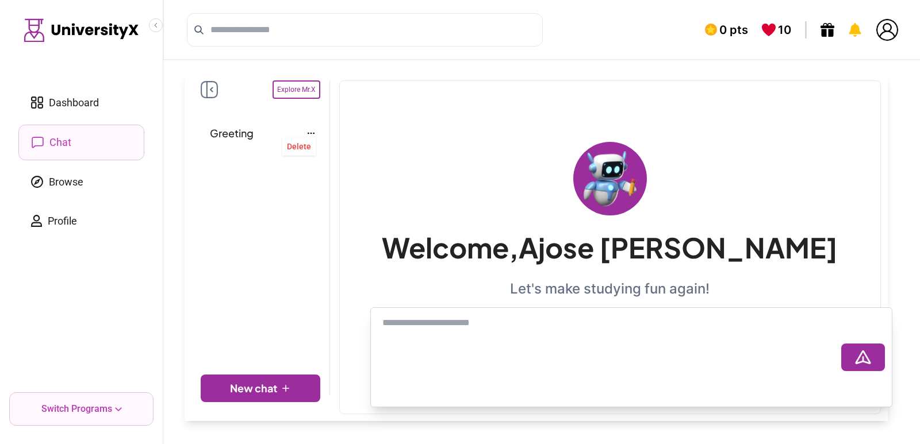
click at [310, 144] on button "Delete" at bounding box center [299, 146] width 24 height 18
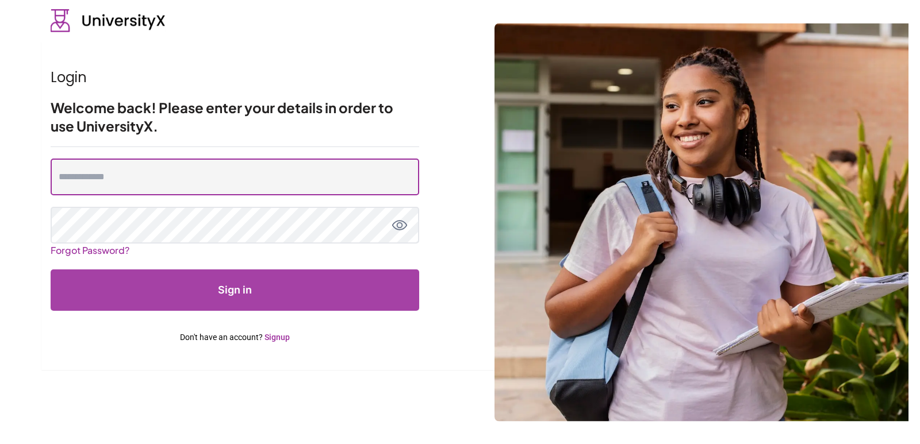
type input "**********"
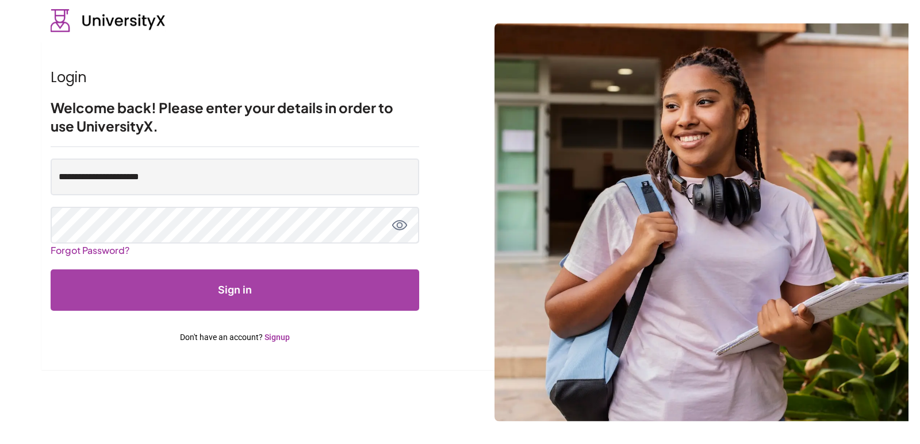
click at [273, 282] on button "Sign in" at bounding box center [235, 290] width 369 height 41
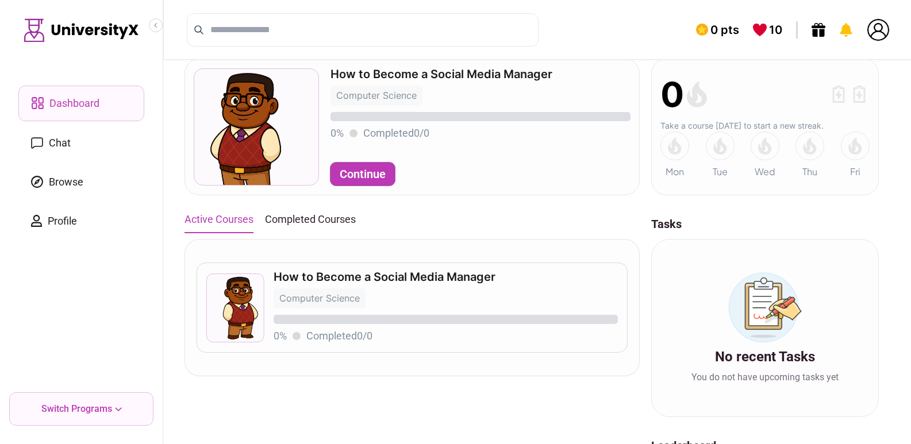
scroll to position [46, 0]
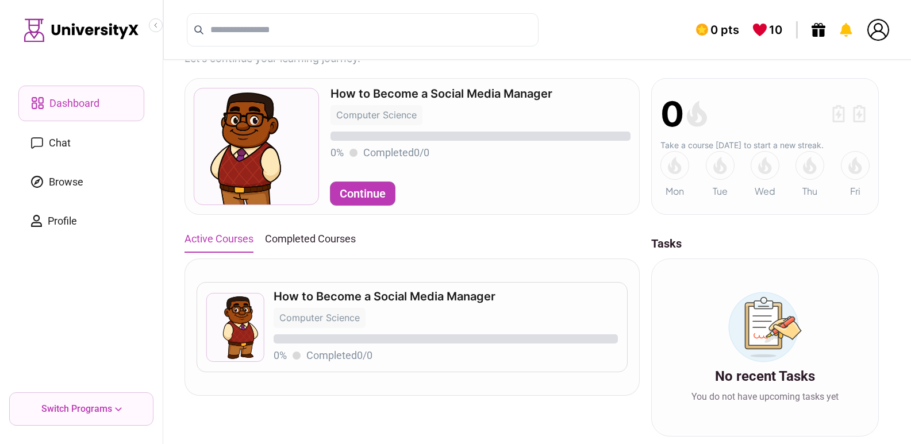
click at [418, 296] on p "How to Become a Social Media Manager" at bounding box center [446, 296] width 344 height 11
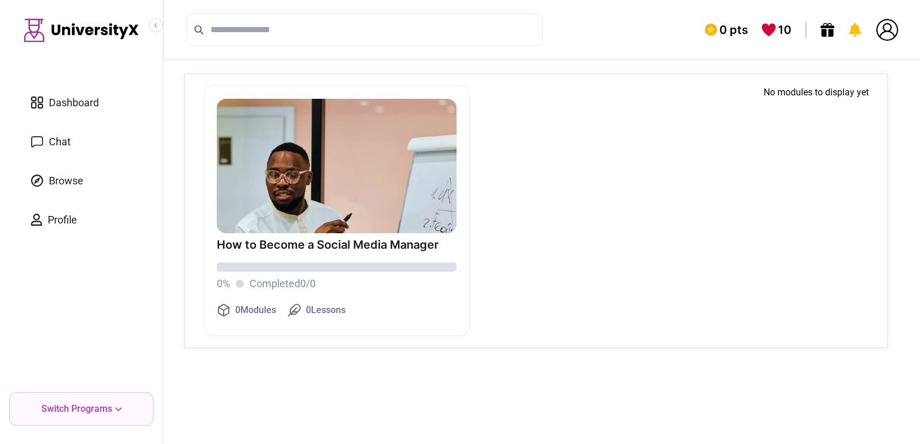
click at [405, 237] on div "How to Become a Social Media Manager 0 % Completed 0 / 0 0 Modules 0 Lessons" at bounding box center [337, 278] width 240 height 90
click at [52, 145] on span "Chat" at bounding box center [60, 142] width 22 height 16
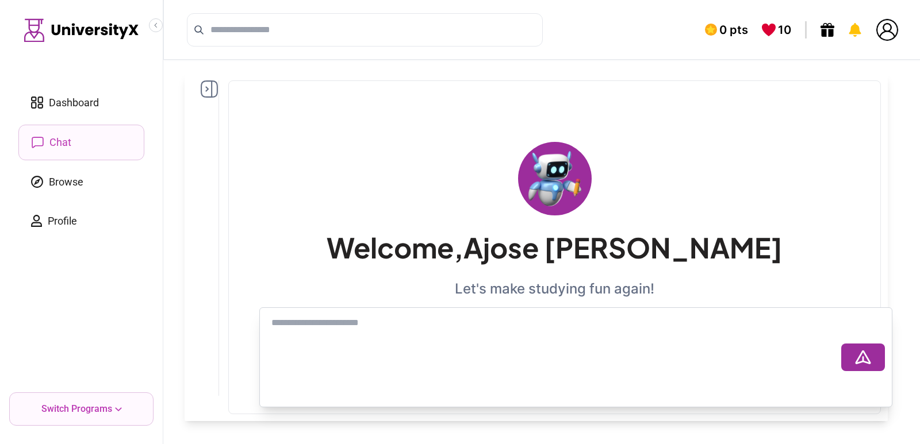
click at [205, 87] on icon at bounding box center [209, 88] width 17 height 17
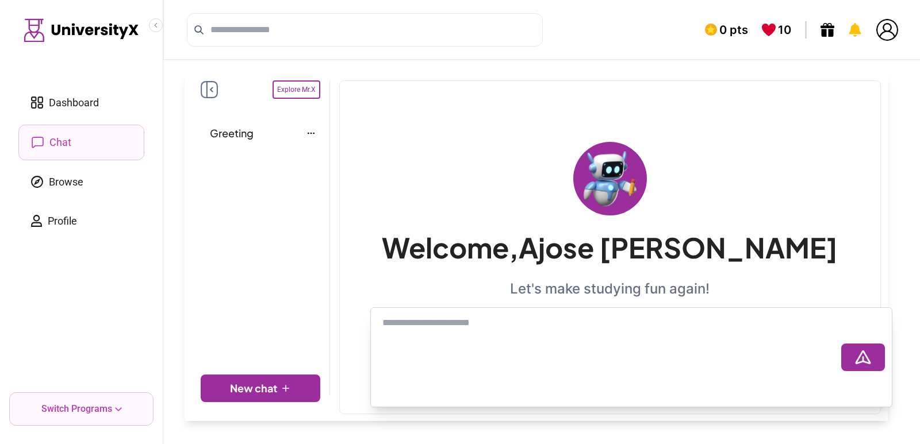
click at [208, 92] on icon at bounding box center [209, 89] width 17 height 17
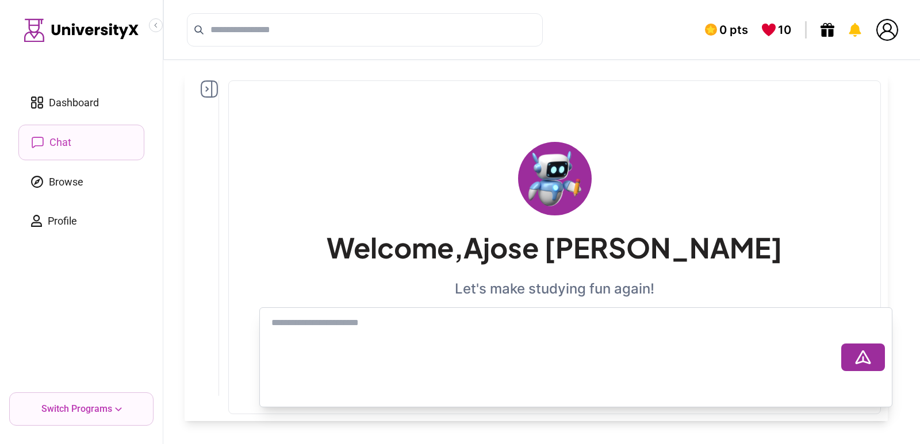
click at [495, 321] on textarea at bounding box center [554, 358] width 574 height 92
type textarea "*****"
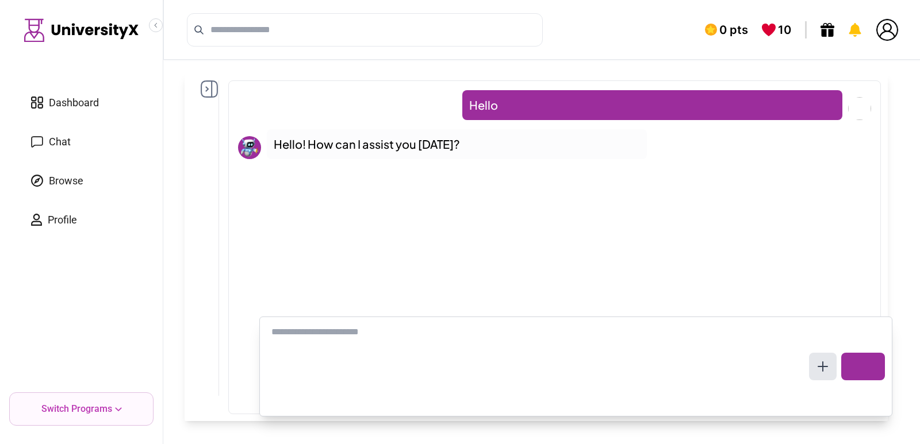
click at [826, 28] on icon at bounding box center [827, 30] width 14 height 14
click at [852, 32] on icon at bounding box center [855, 30] width 12 height 14
click at [885, 32] on img at bounding box center [887, 30] width 22 height 22
click at [731, 34] on span "0 pts" at bounding box center [733, 30] width 29 height 16
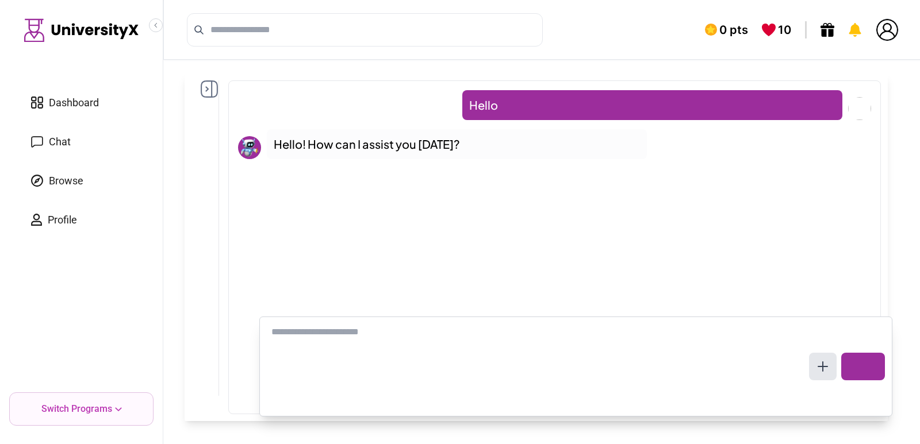
click at [463, 29] on input "search" at bounding box center [372, 30] width 325 height 14
click at [118, 403] on div "Switch Programs" at bounding box center [81, 409] width 144 height 33
click at [822, 375] on button at bounding box center [823, 367] width 28 height 28
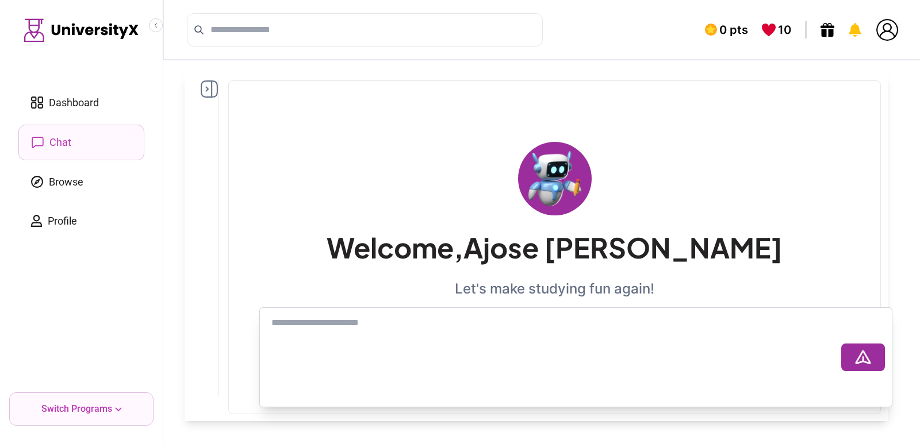
click at [822, 365] on textarea at bounding box center [554, 358] width 574 height 92
click at [203, 86] on icon at bounding box center [209, 88] width 17 height 17
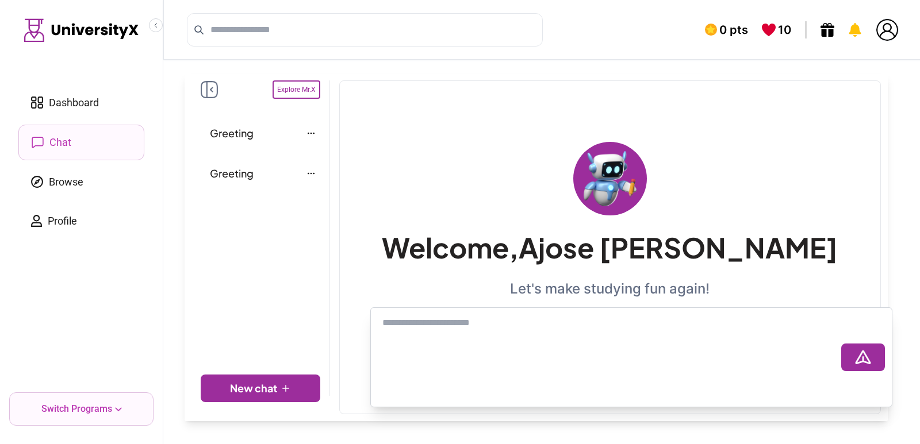
click at [228, 132] on span "Greeting" at bounding box center [232, 133] width 44 height 16
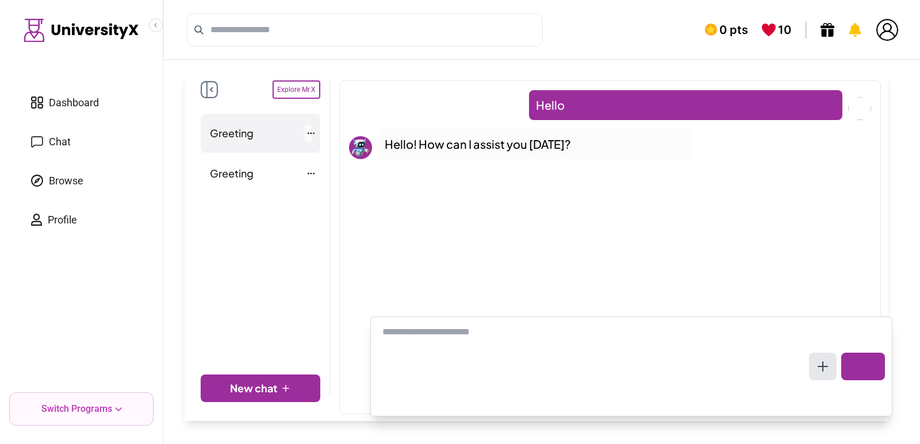
click at [683, 166] on div "Hello Hello! How can I assist you today?" at bounding box center [610, 220] width 522 height 260
click at [661, 83] on div "Hello Hello! How can I assist you today?" at bounding box center [610, 247] width 542 height 334
click at [260, 178] on div "Greeting" at bounding box center [260, 174] width 101 height 16
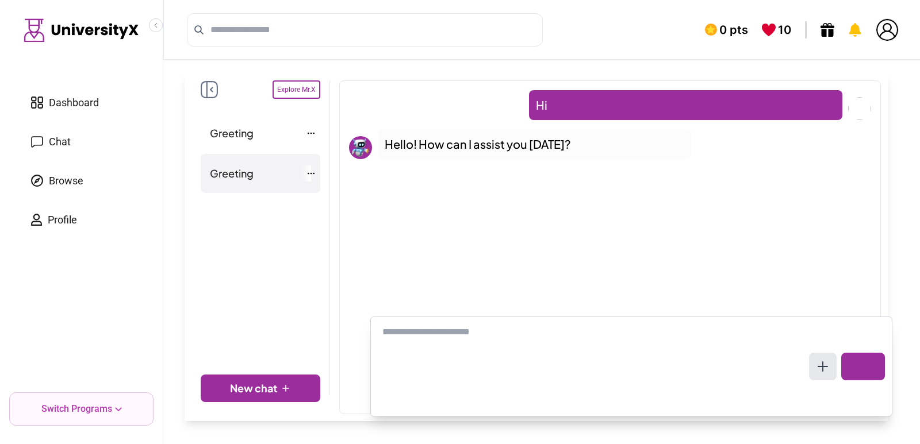
click at [274, 379] on button "New chat" at bounding box center [261, 389] width 120 height 28
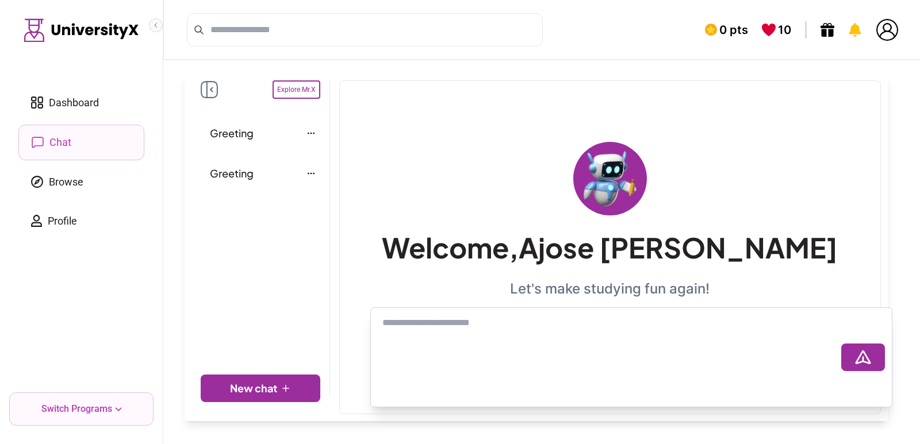
click at [155, 24] on icon "Collapse sidebar" at bounding box center [155, 25] width 7 height 7
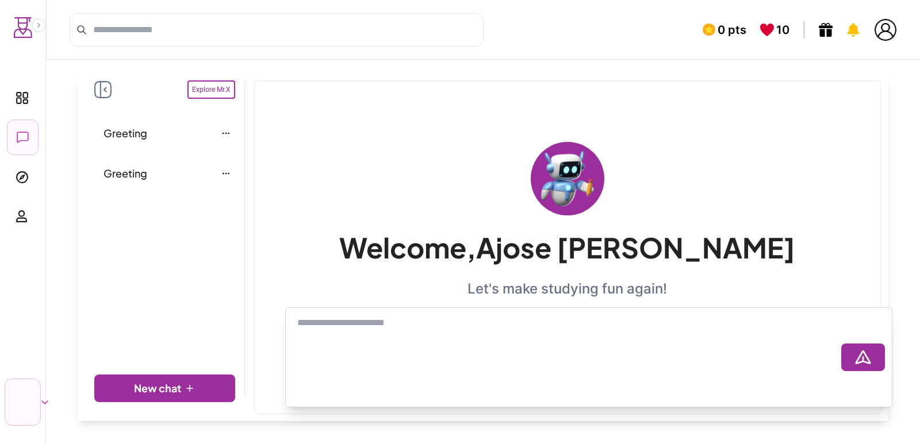
click at [105, 91] on icon at bounding box center [102, 89] width 17 height 17
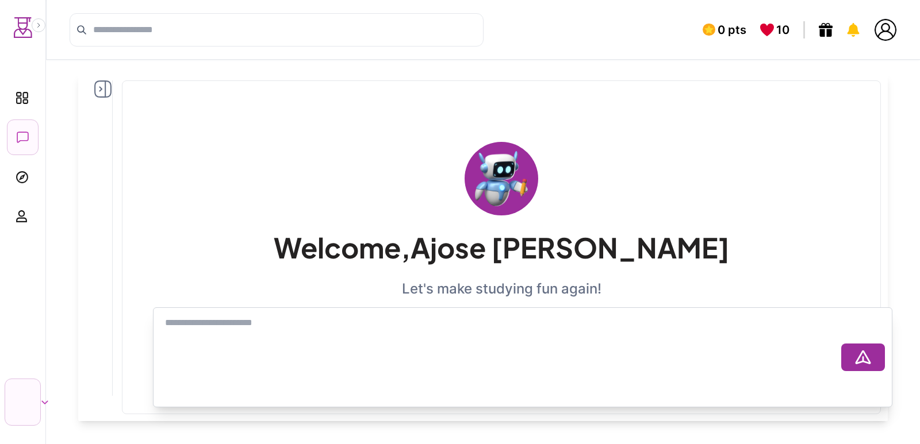
click at [31, 103] on link "Dashboard" at bounding box center [23, 97] width 32 height 34
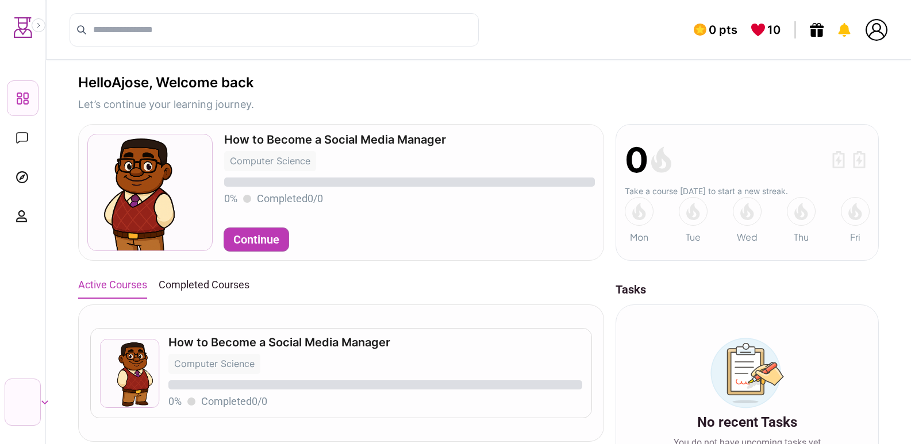
click at [30, 139] on link "Chat" at bounding box center [23, 138] width 32 height 34
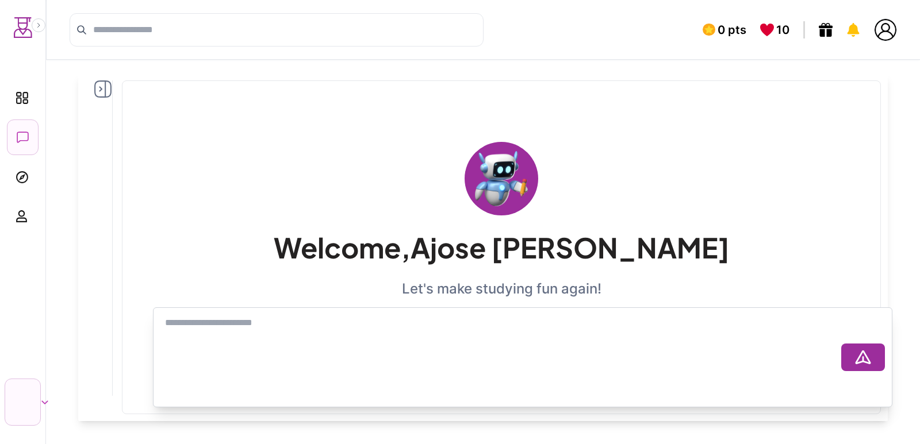
click at [29, 105] on link "Dashboard" at bounding box center [23, 97] width 32 height 34
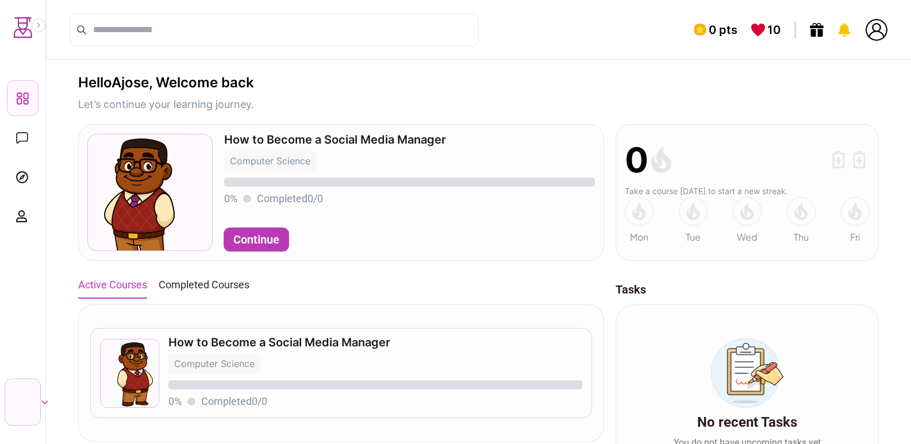
click at [183, 286] on button "Completed Courses" at bounding box center [204, 285] width 91 height 25
click at [117, 283] on button "Active Courses" at bounding box center [112, 285] width 69 height 25
click at [26, 179] on icon at bounding box center [22, 177] width 12 height 12
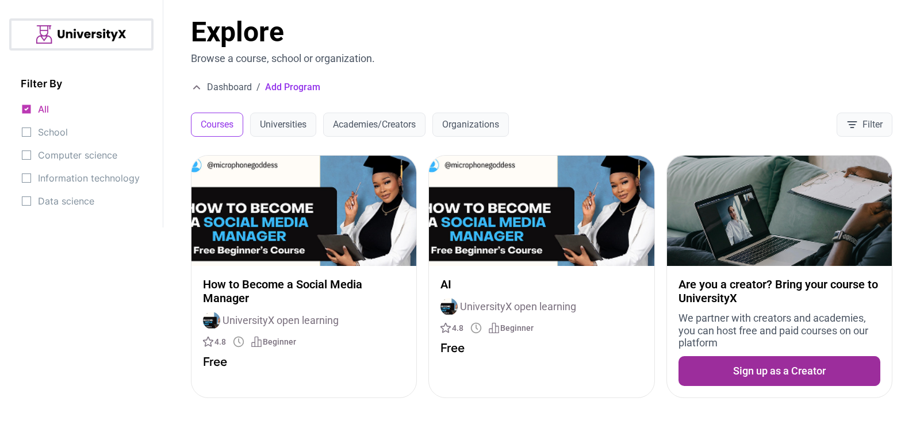
click at [56, 130] on span "School" at bounding box center [53, 132] width 30 height 16
click at [56, 150] on span "Computer science" at bounding box center [77, 155] width 79 height 16
click at [62, 172] on span "Information technology" at bounding box center [89, 178] width 102 height 16
click at [427, 40] on h1 "Explore" at bounding box center [541, 32] width 701 height 28
click at [102, 41] on img at bounding box center [81, 34] width 90 height 18
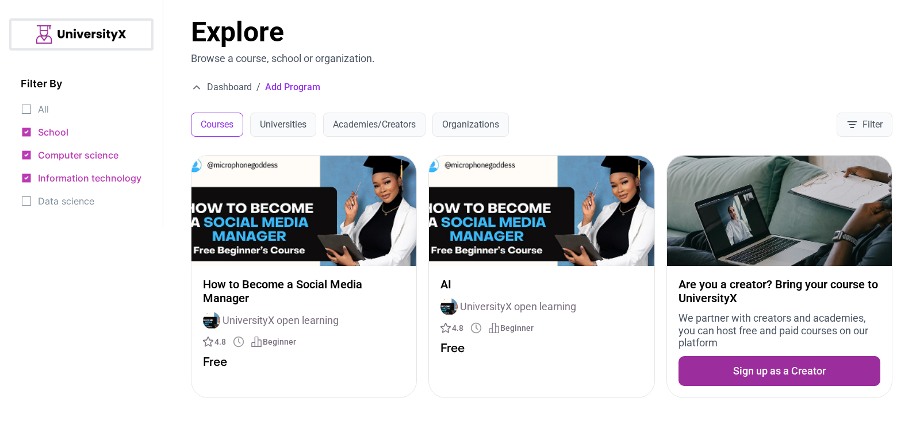
click at [35, 107] on div "All" at bounding box center [35, 109] width 28 height 16
click at [27, 110] on icon at bounding box center [26, 108] width 11 height 11
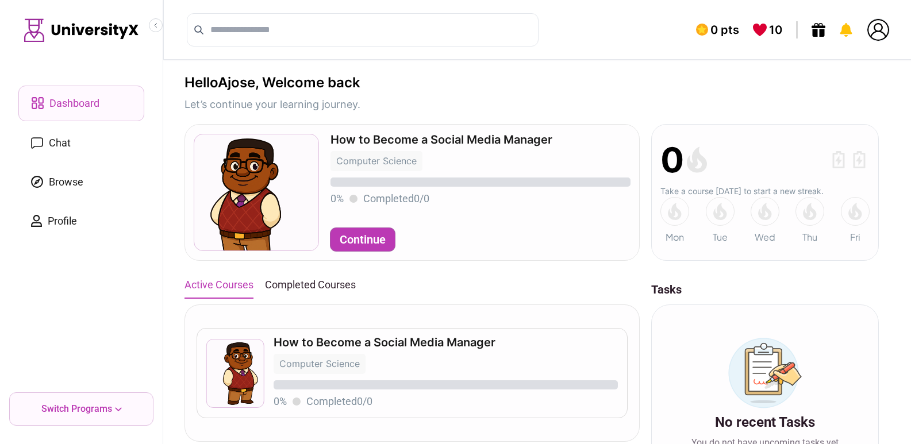
click at [73, 144] on link "Chat" at bounding box center [81, 143] width 126 height 34
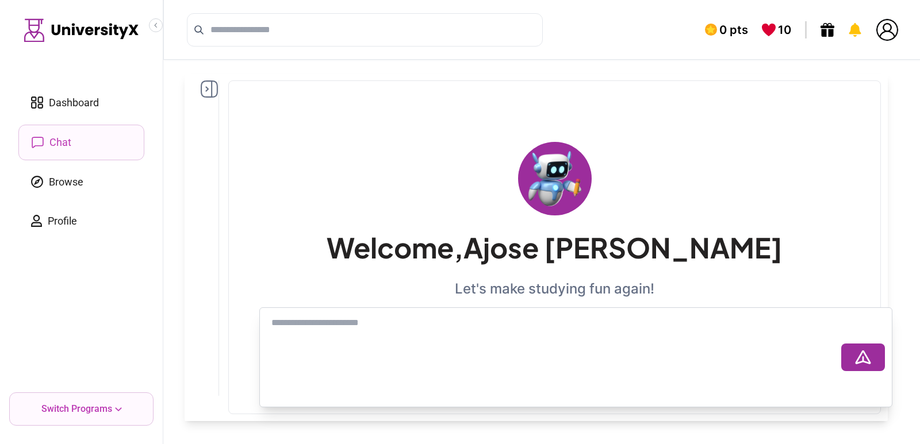
click at [202, 93] on icon at bounding box center [209, 88] width 17 height 17
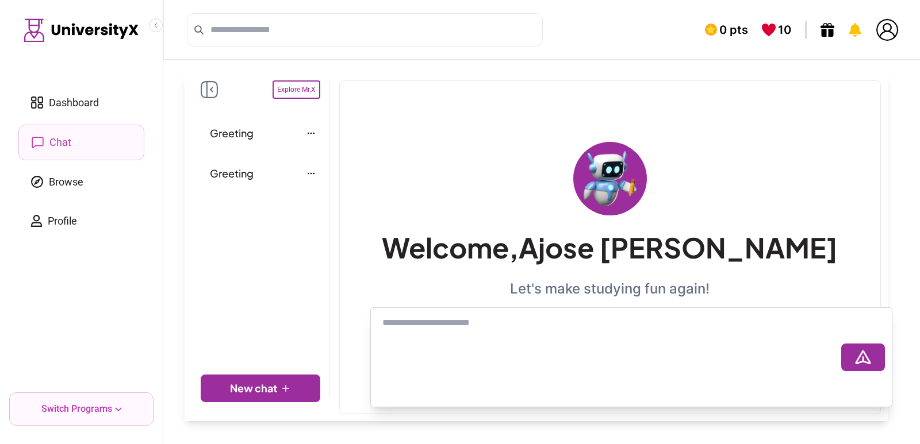
click at [209, 90] on icon at bounding box center [209, 89] width 17 height 17
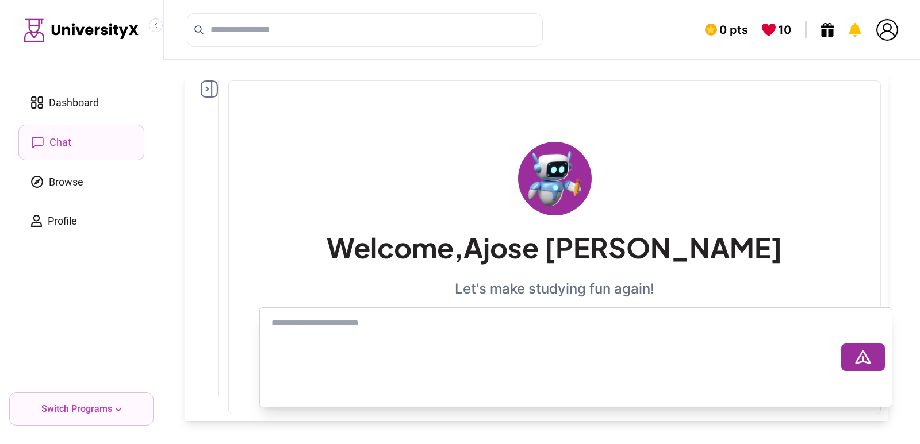
click at [173, 98] on div "Greeting Greeting New chat Welcome, Ajose Joshua Let's make studying fun again!" at bounding box center [536, 252] width 768 height 385
click at [888, 29] on img at bounding box center [887, 30] width 22 height 22
